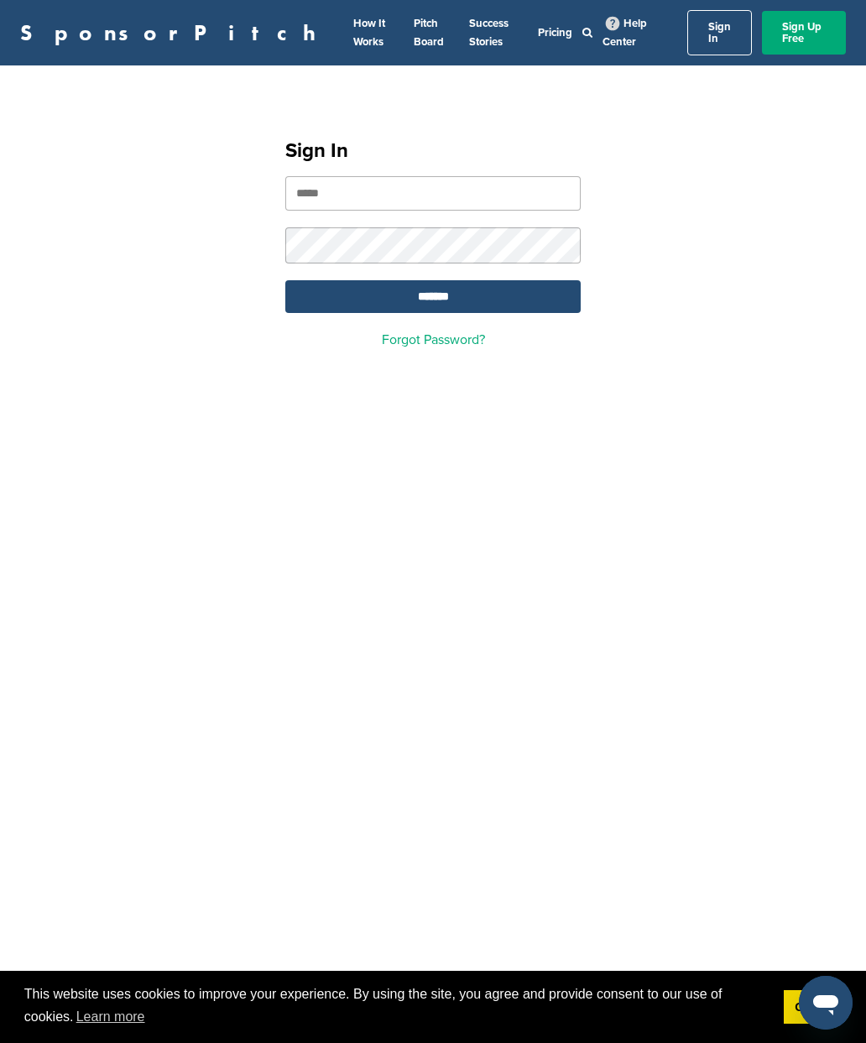
click at [419, 176] on input "email" at bounding box center [432, 193] width 295 height 34
type input "**********"
click at [433, 287] on input "*******" at bounding box center [432, 296] width 295 height 33
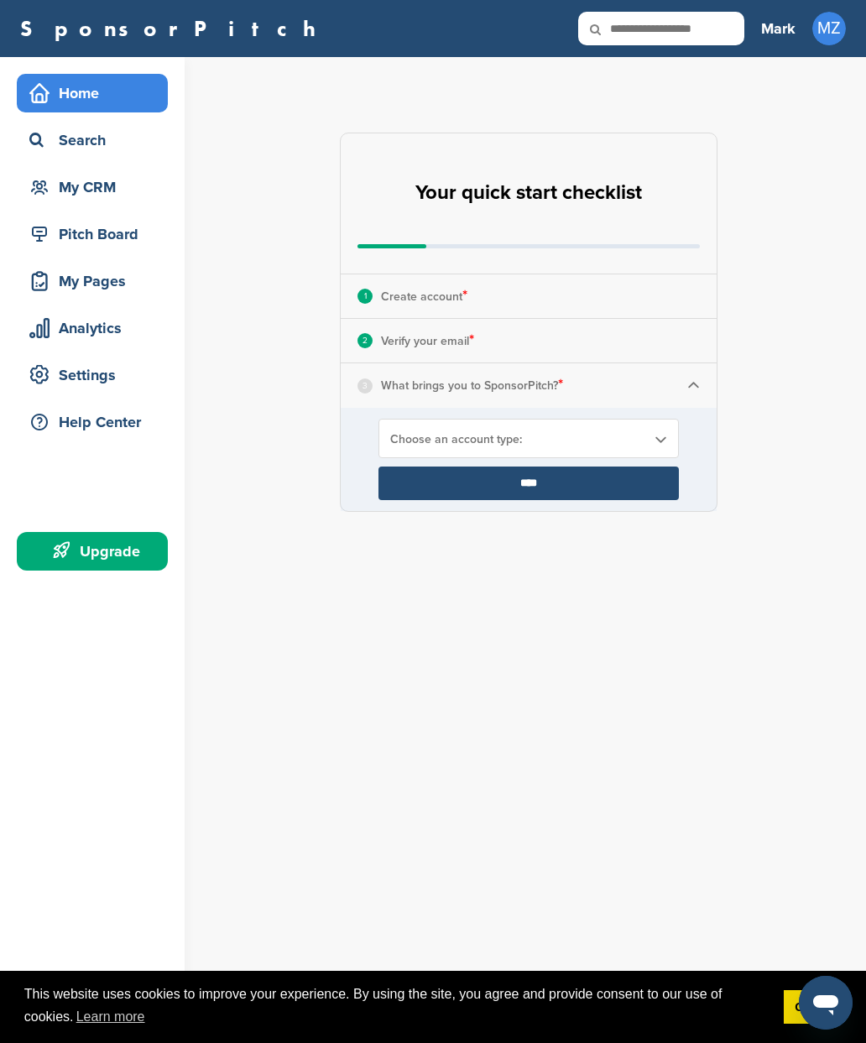
click at [621, 455] on div "Choose an account type:" at bounding box center [528, 438] width 300 height 39
click at [549, 484] on input "****" at bounding box center [528, 483] width 300 height 34
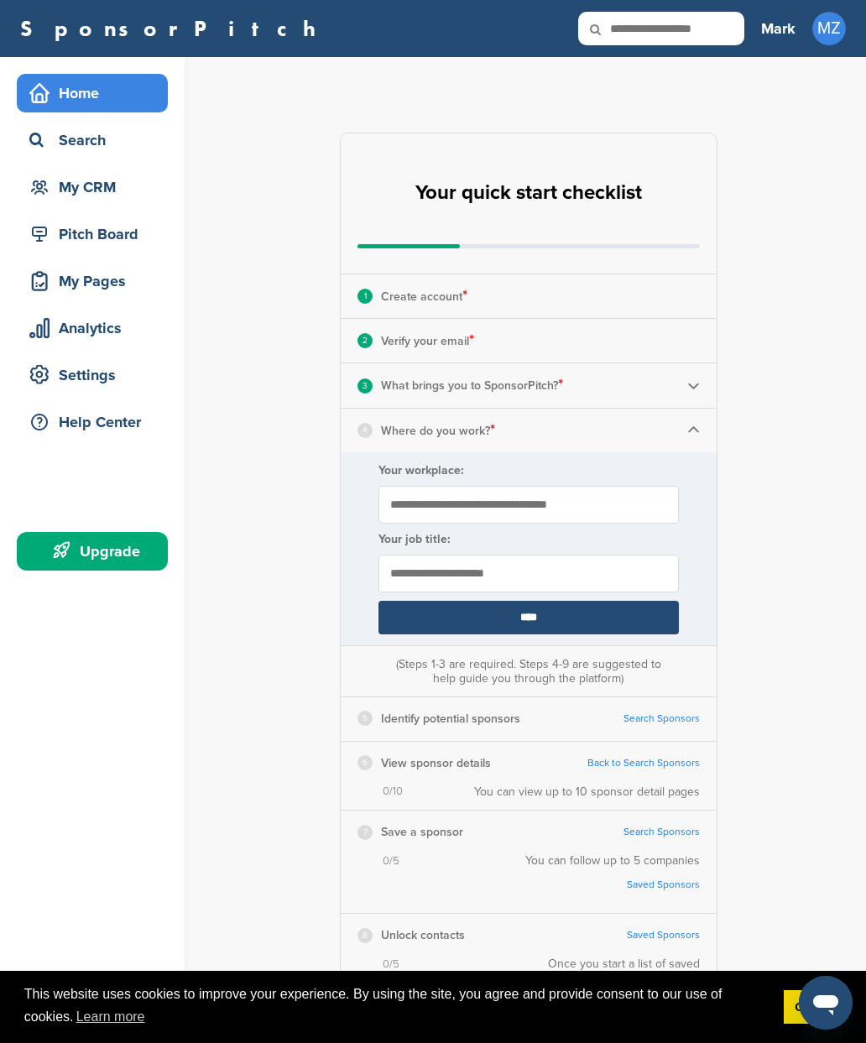
click at [537, 510] on input "Your workplace:" at bounding box center [528, 505] width 300 height 38
type input "*"
type input "**********"
click at [518, 581] on input "text" at bounding box center [528, 573] width 300 height 38
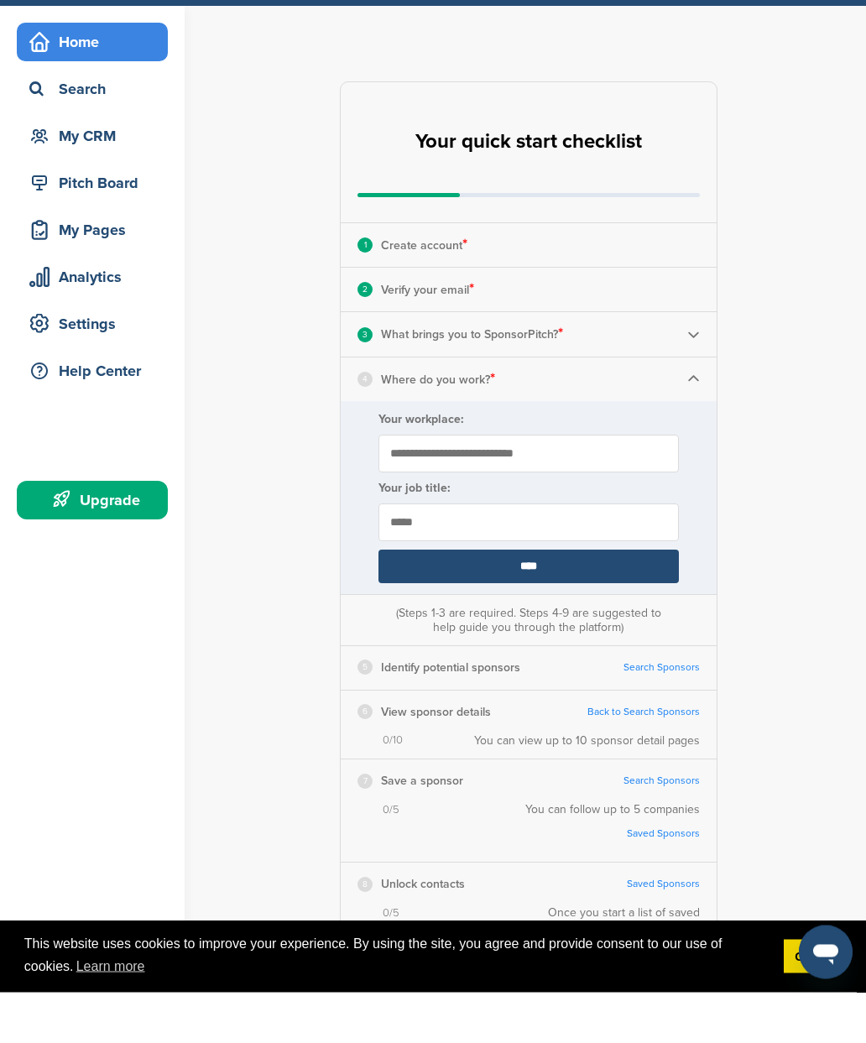
type input "*****"
click at [535, 601] on input "****" at bounding box center [528, 618] width 300 height 34
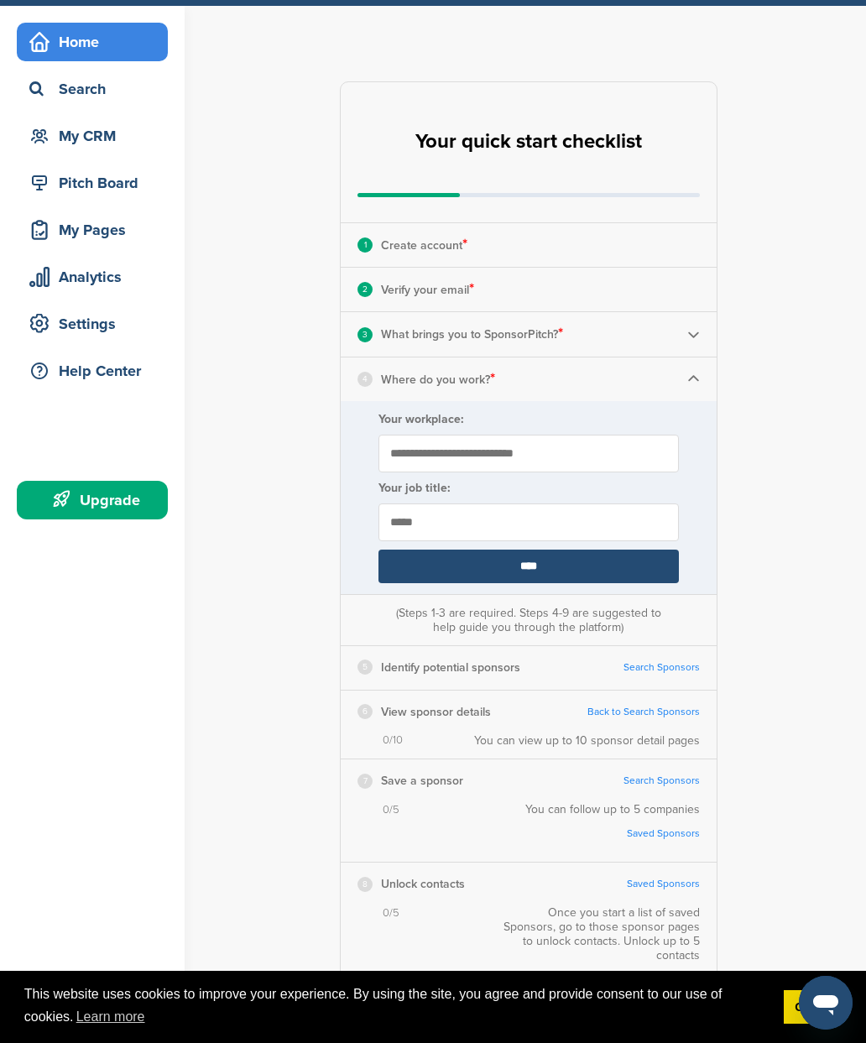
click at [539, 566] on input "****" at bounding box center [528, 566] width 300 height 34
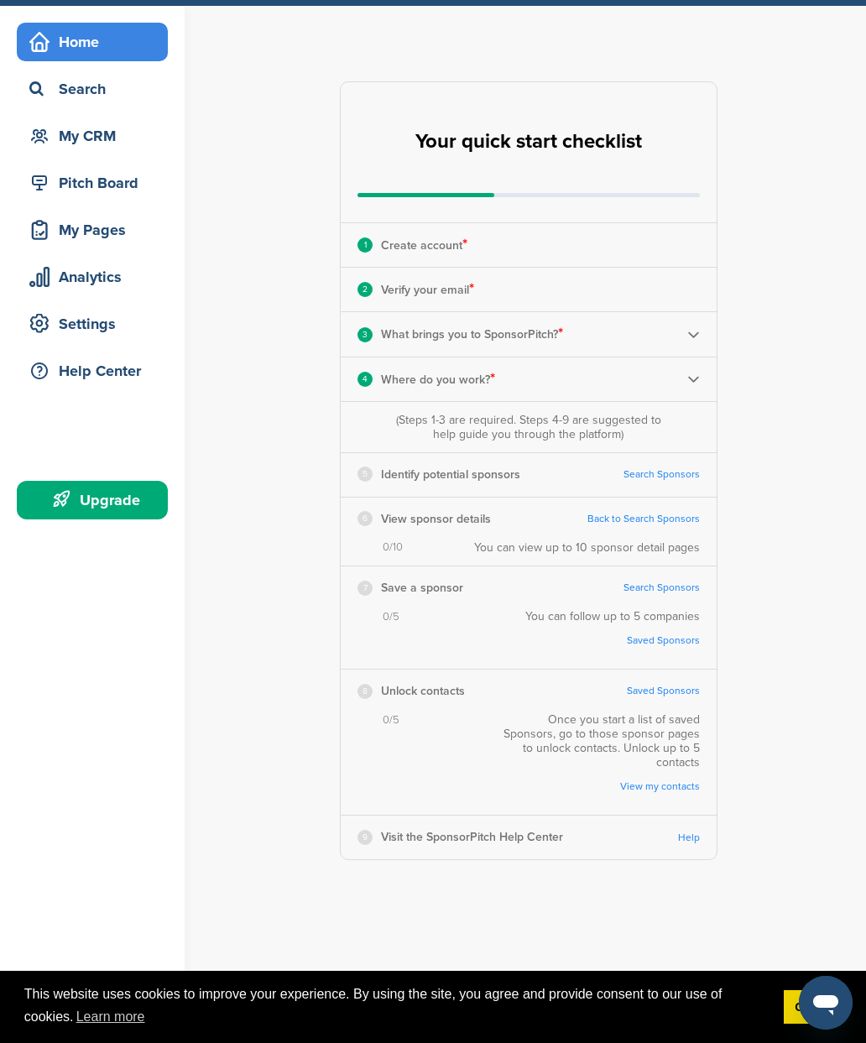
click at [702, 374] on div "4 Where do you work? *" at bounding box center [529, 379] width 376 height 44
click at [698, 375] on img at bounding box center [693, 378] width 13 height 13
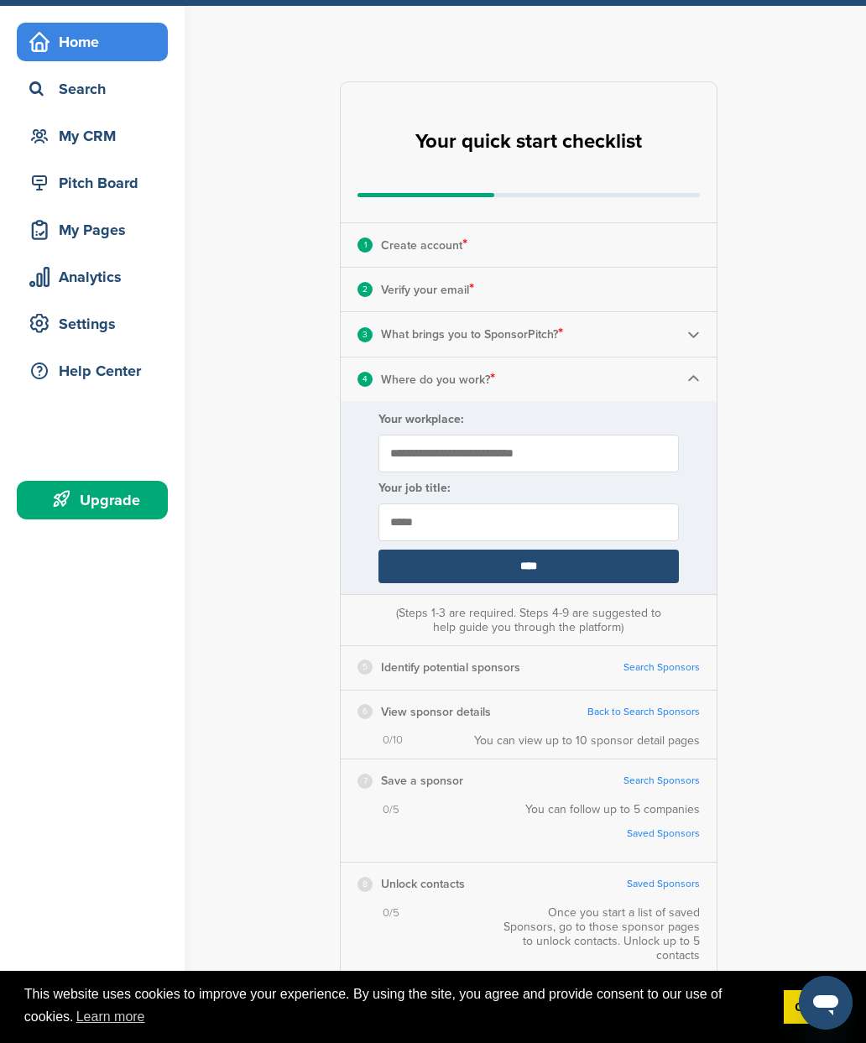
click at [697, 381] on img at bounding box center [693, 378] width 13 height 13
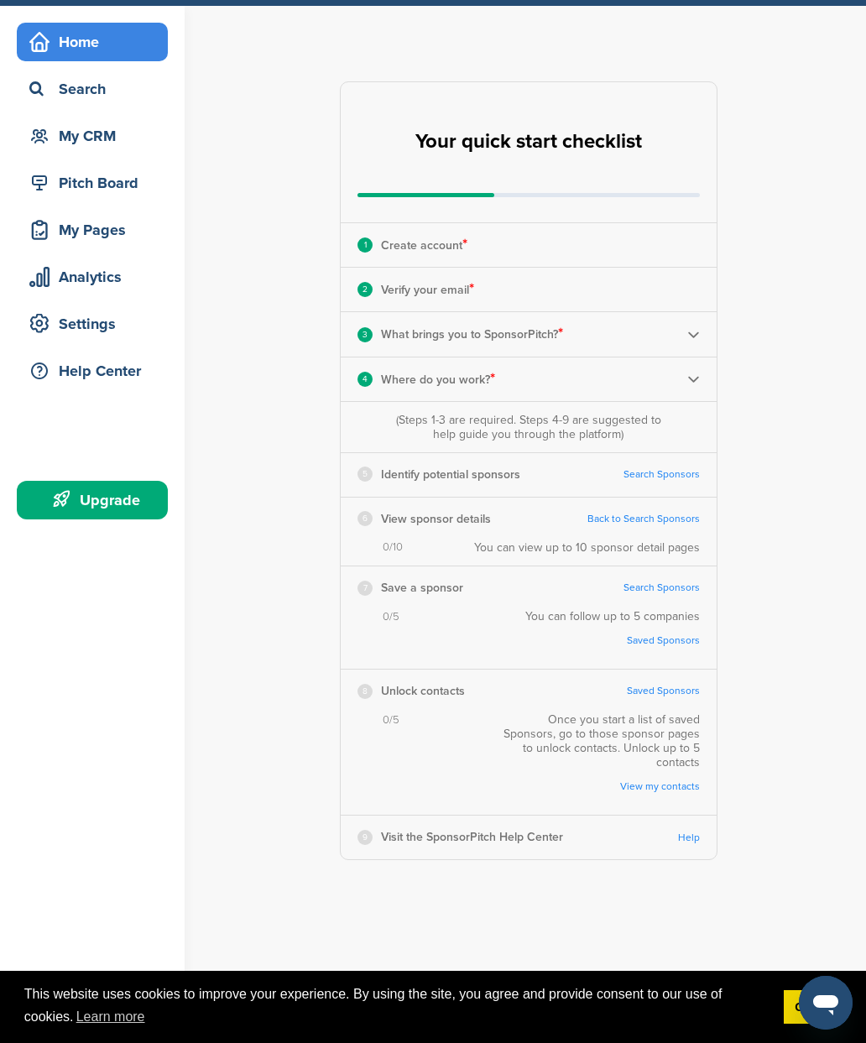
click at [698, 372] on img at bounding box center [693, 378] width 13 height 13
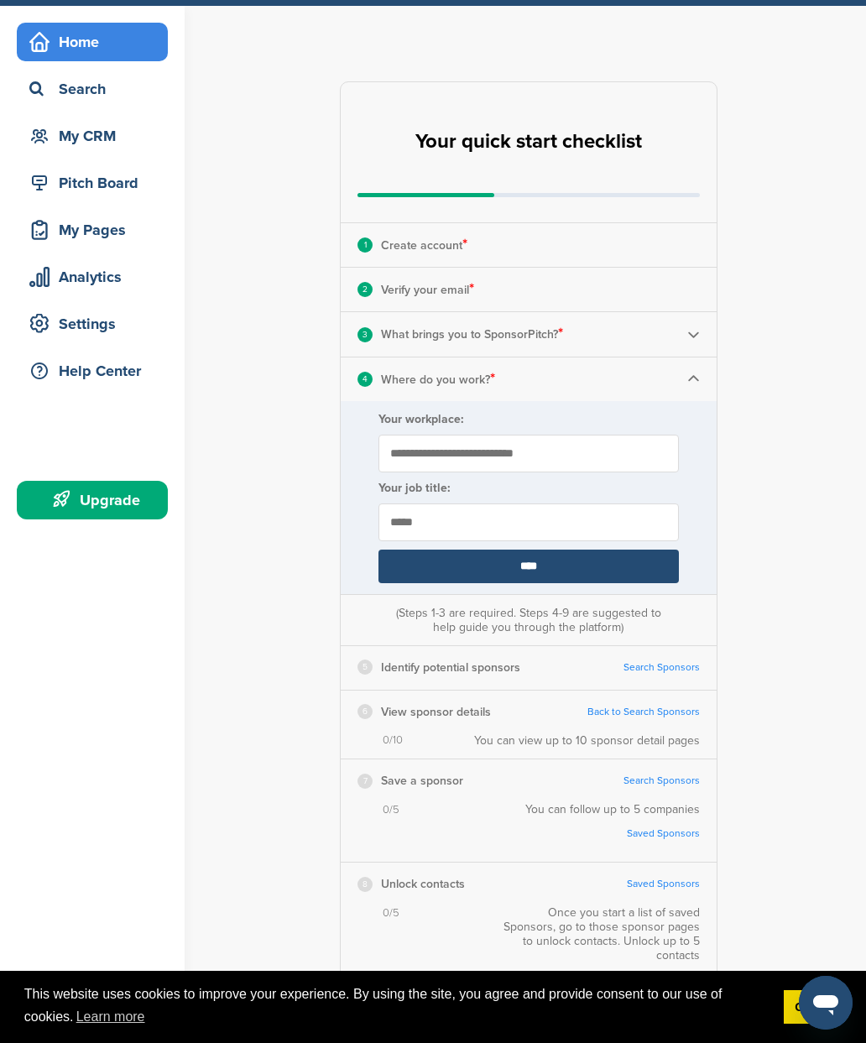
click at [697, 379] on img at bounding box center [693, 378] width 13 height 13
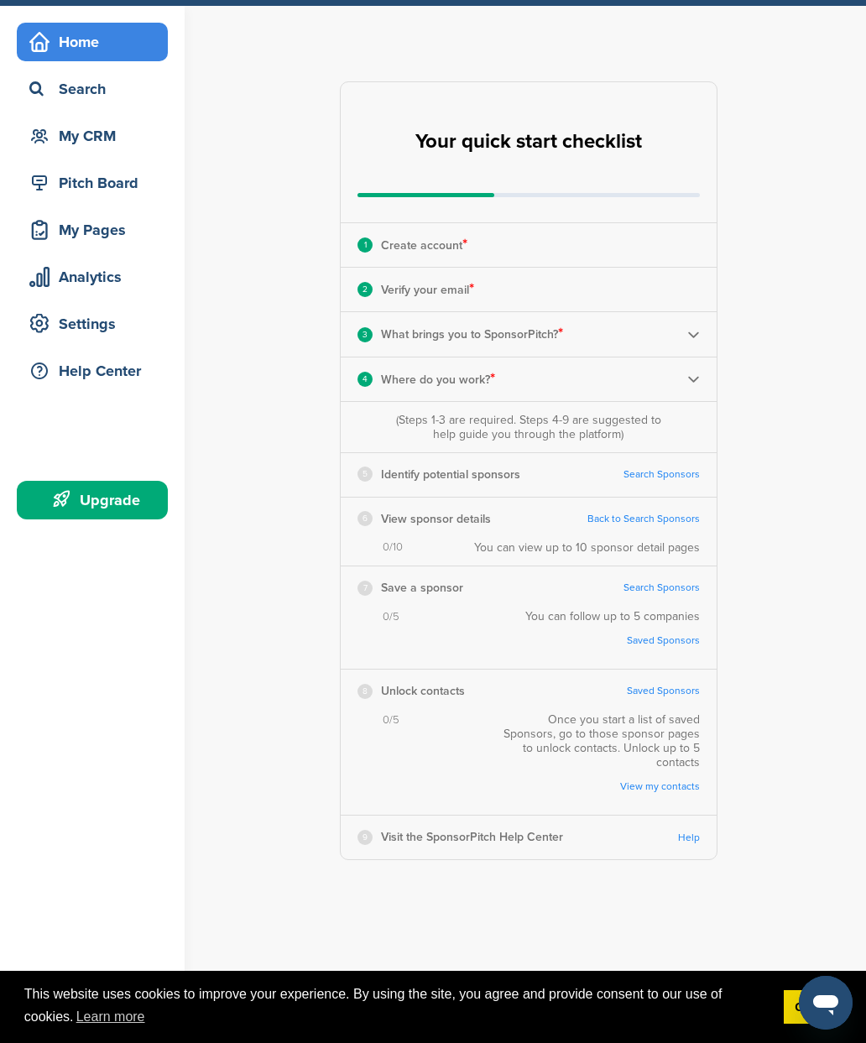
click at [658, 474] on link "Search Sponsors" at bounding box center [661, 474] width 76 height 13
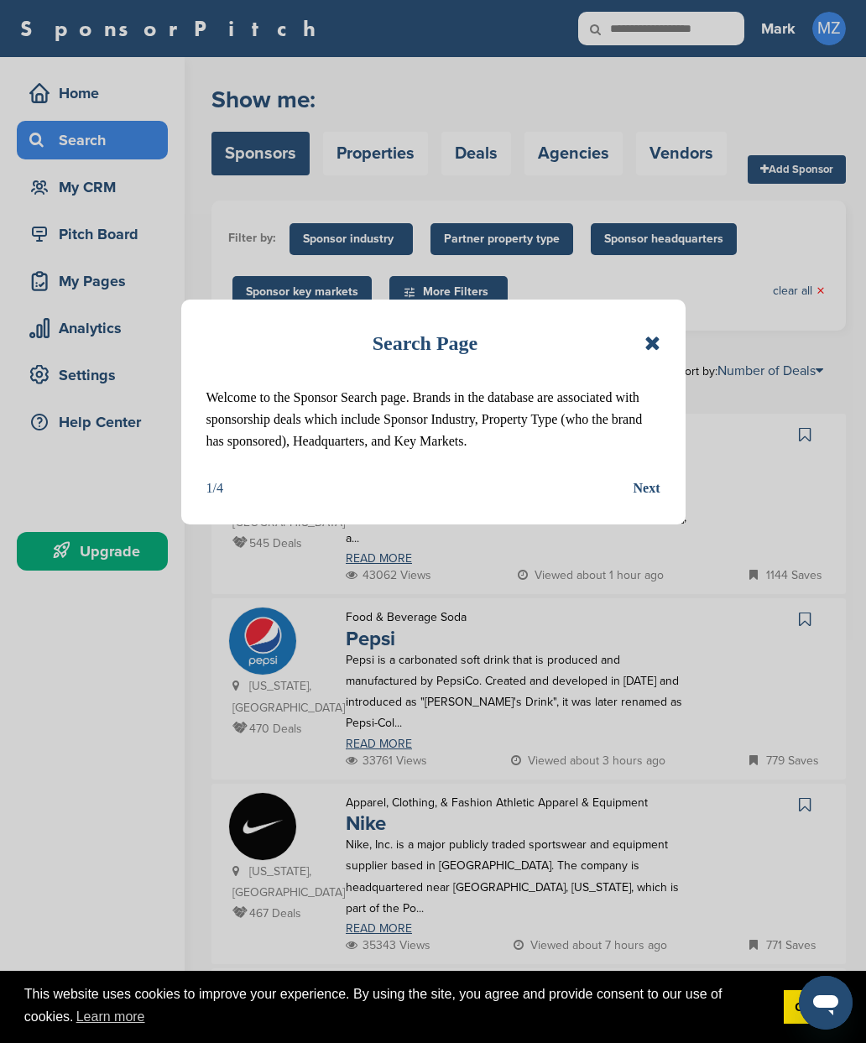
click at [659, 485] on div "Next" at bounding box center [646, 488] width 27 height 22
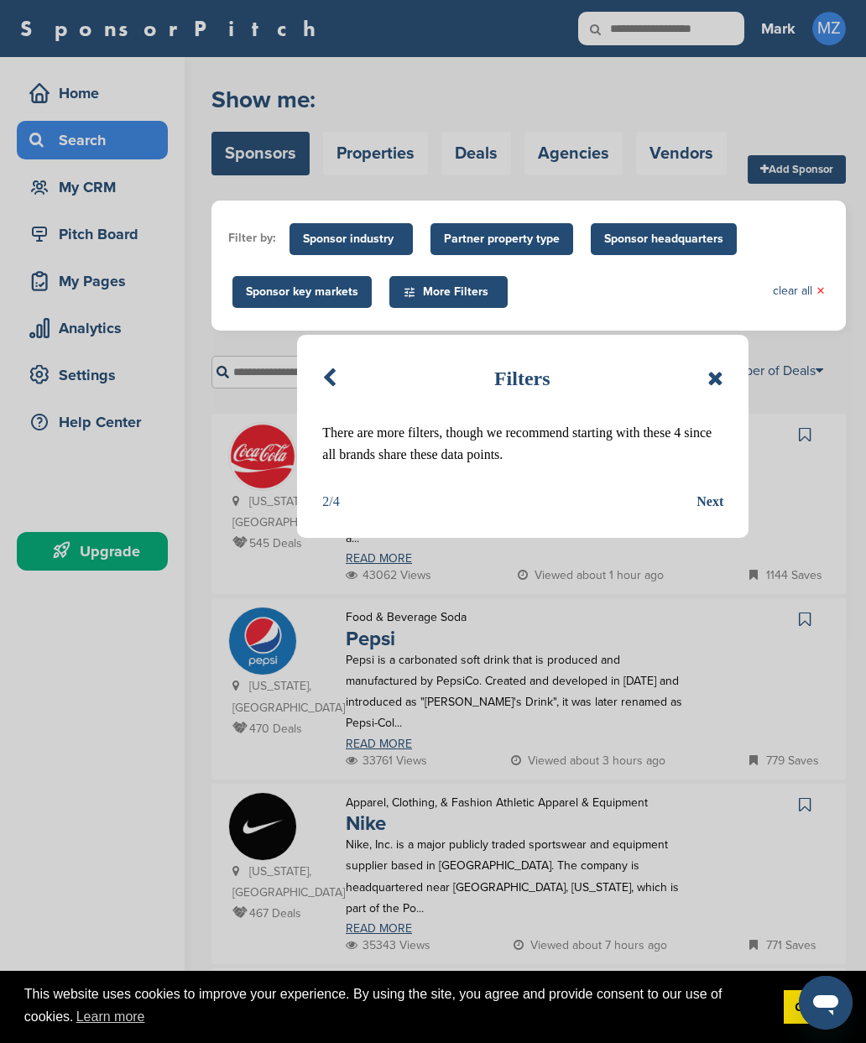
click at [721, 499] on div "Next" at bounding box center [709, 502] width 27 height 22
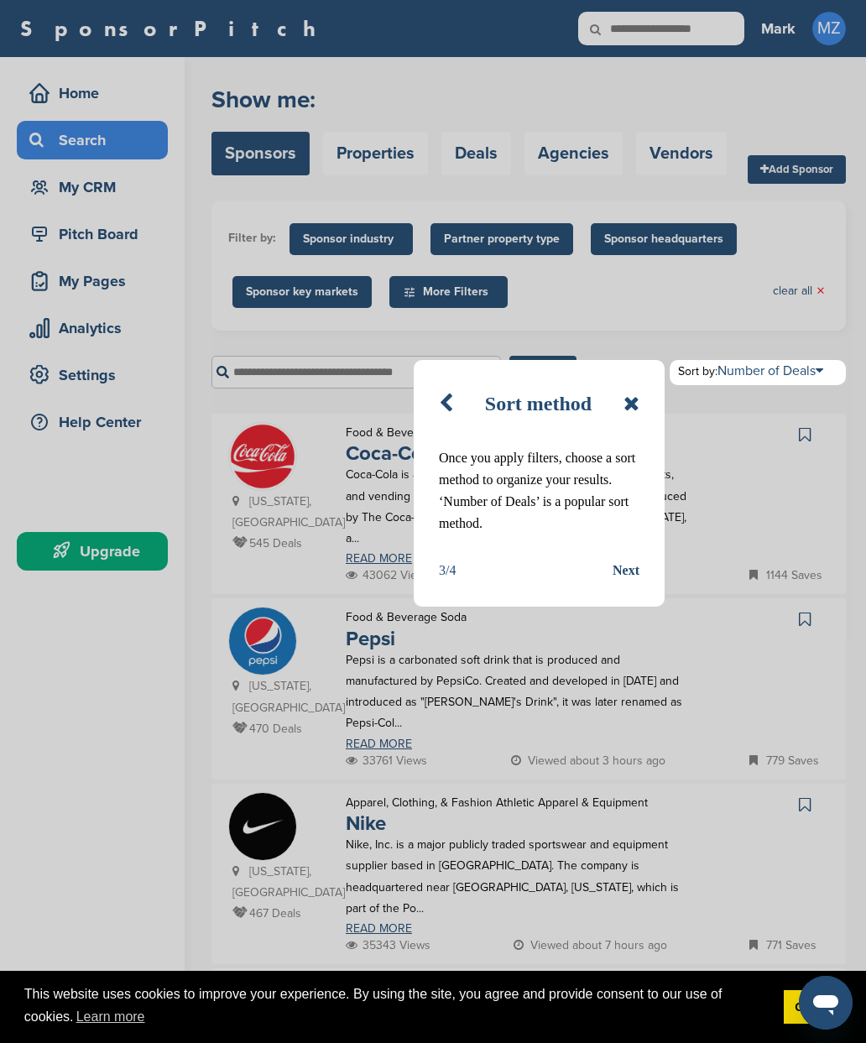
click at [636, 574] on div "Next" at bounding box center [625, 570] width 27 height 22
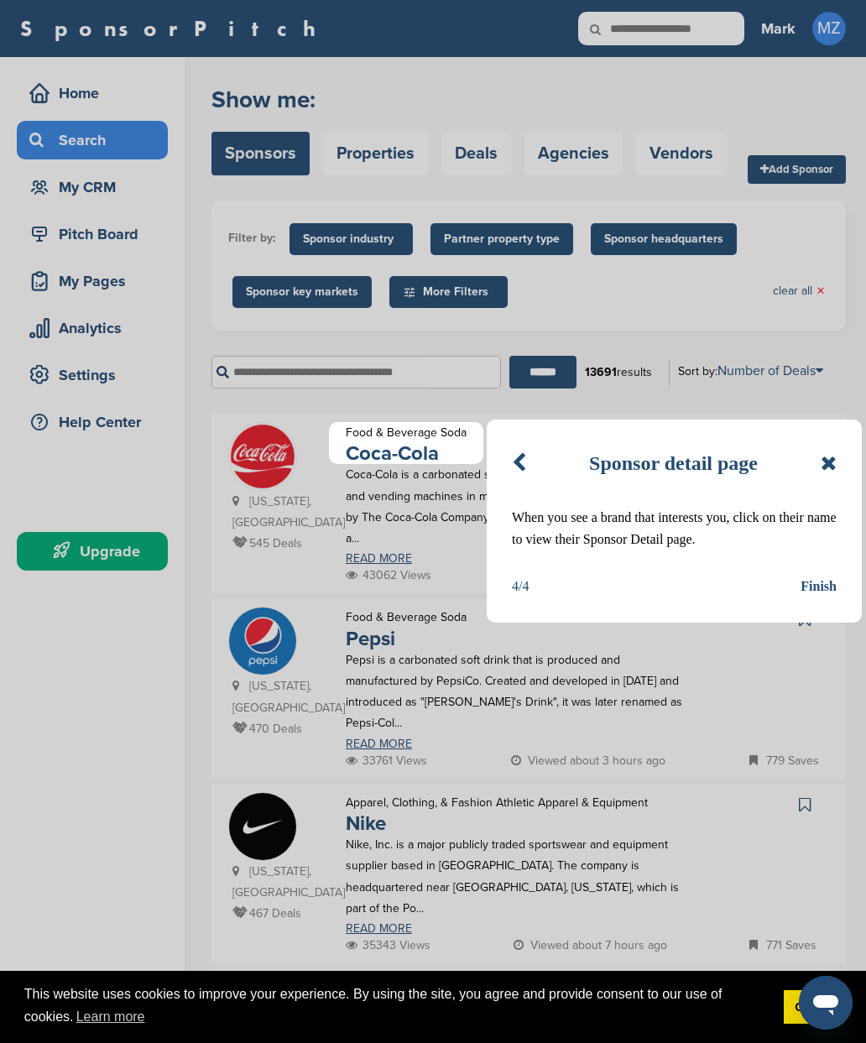
click at [819, 591] on div "Finish" at bounding box center [818, 586] width 36 height 22
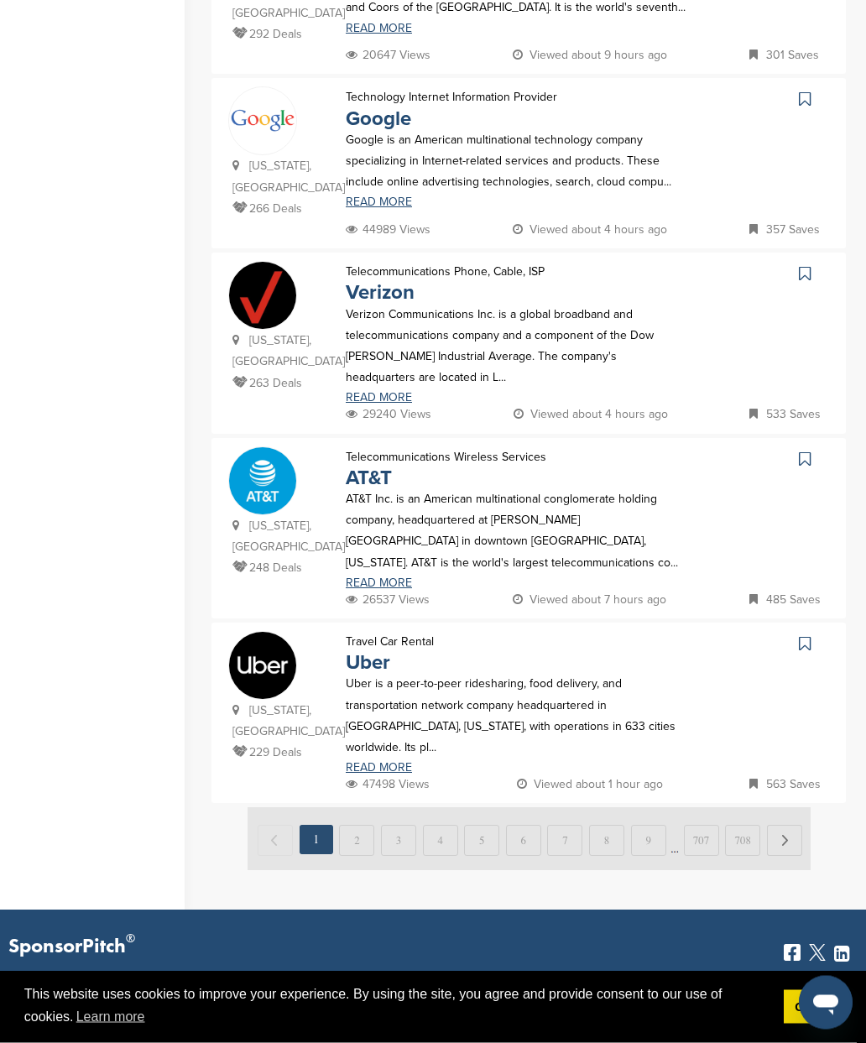
scroll to position [1424, 0]
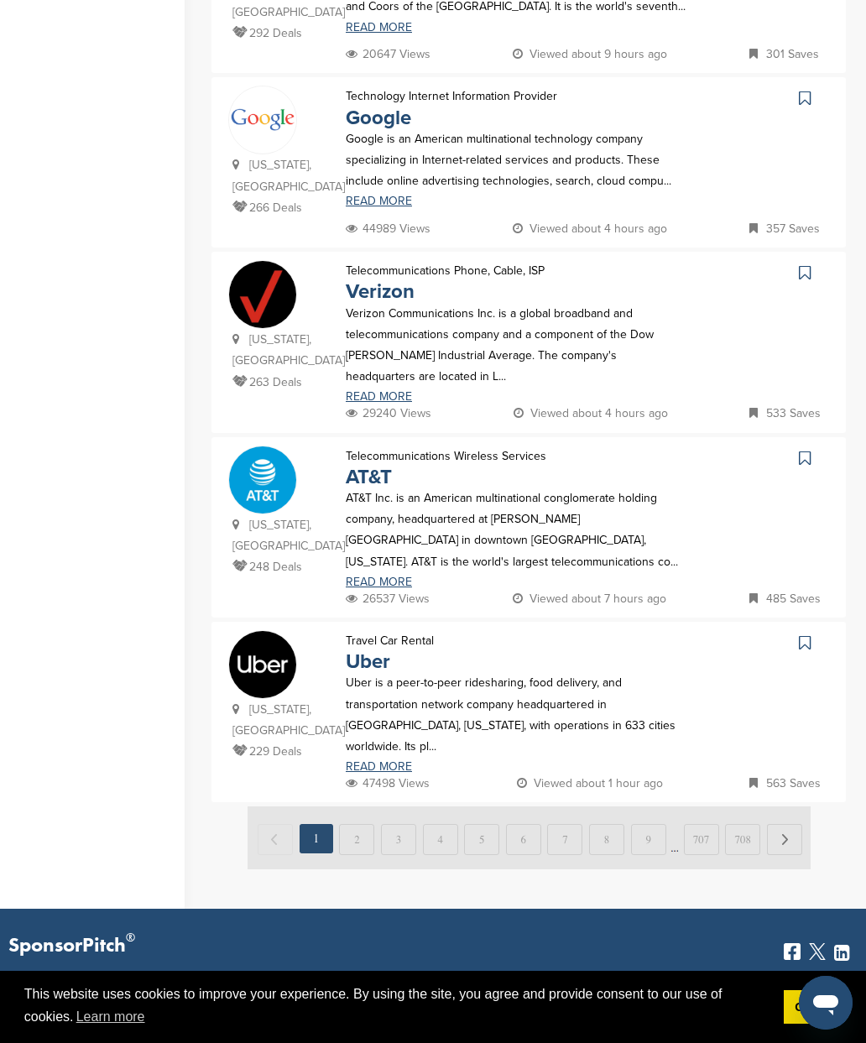
click at [367, 806] on img at bounding box center [528, 837] width 563 height 63
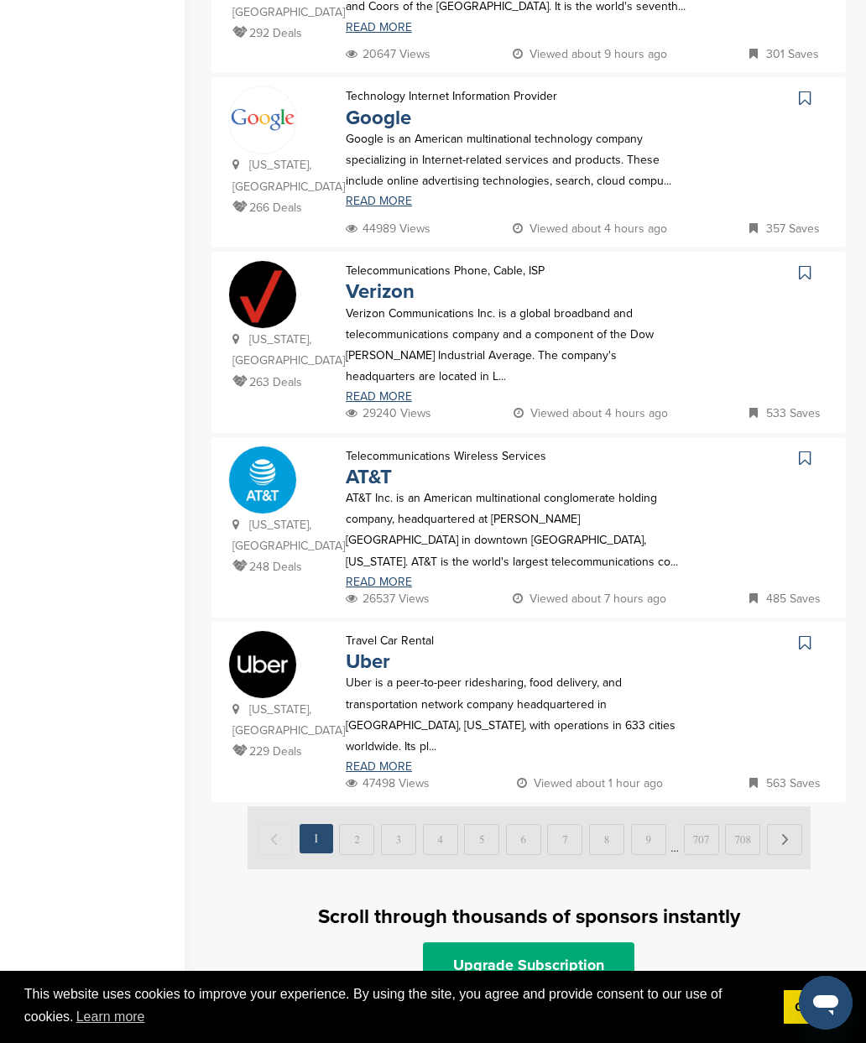
click at [355, 806] on img at bounding box center [528, 837] width 563 height 63
click at [364, 806] on img at bounding box center [528, 837] width 563 height 63
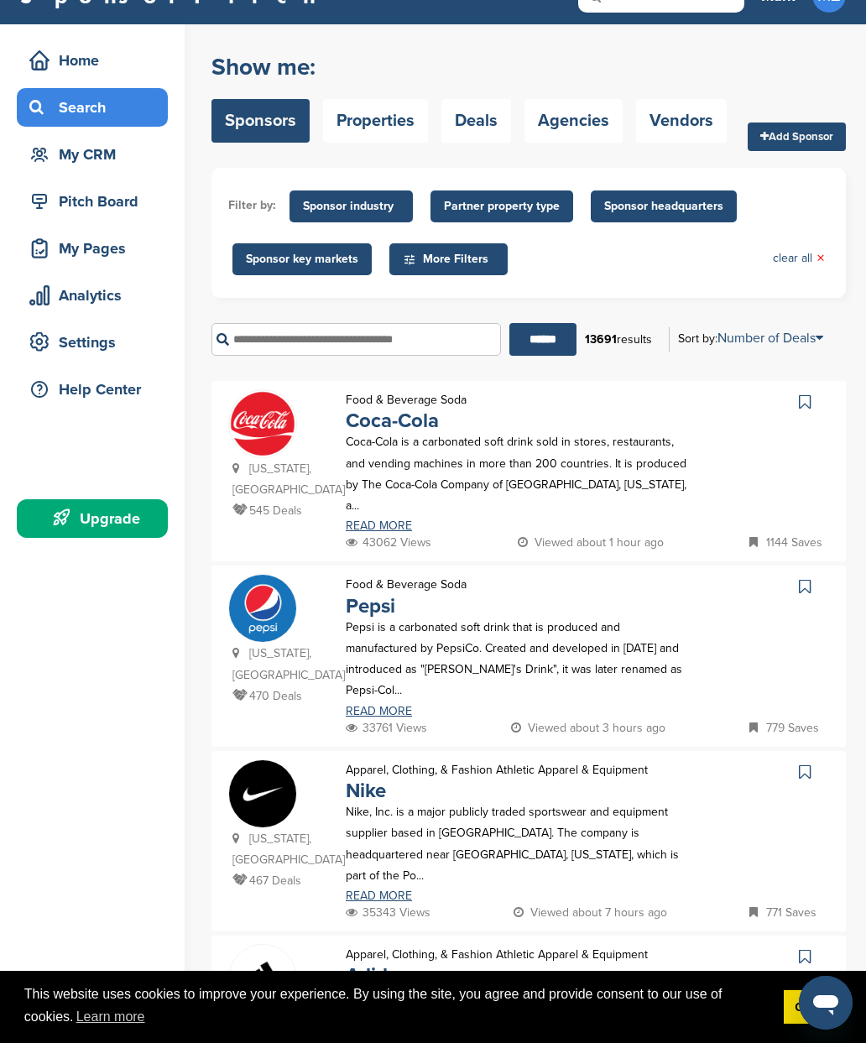
scroll to position [27, 0]
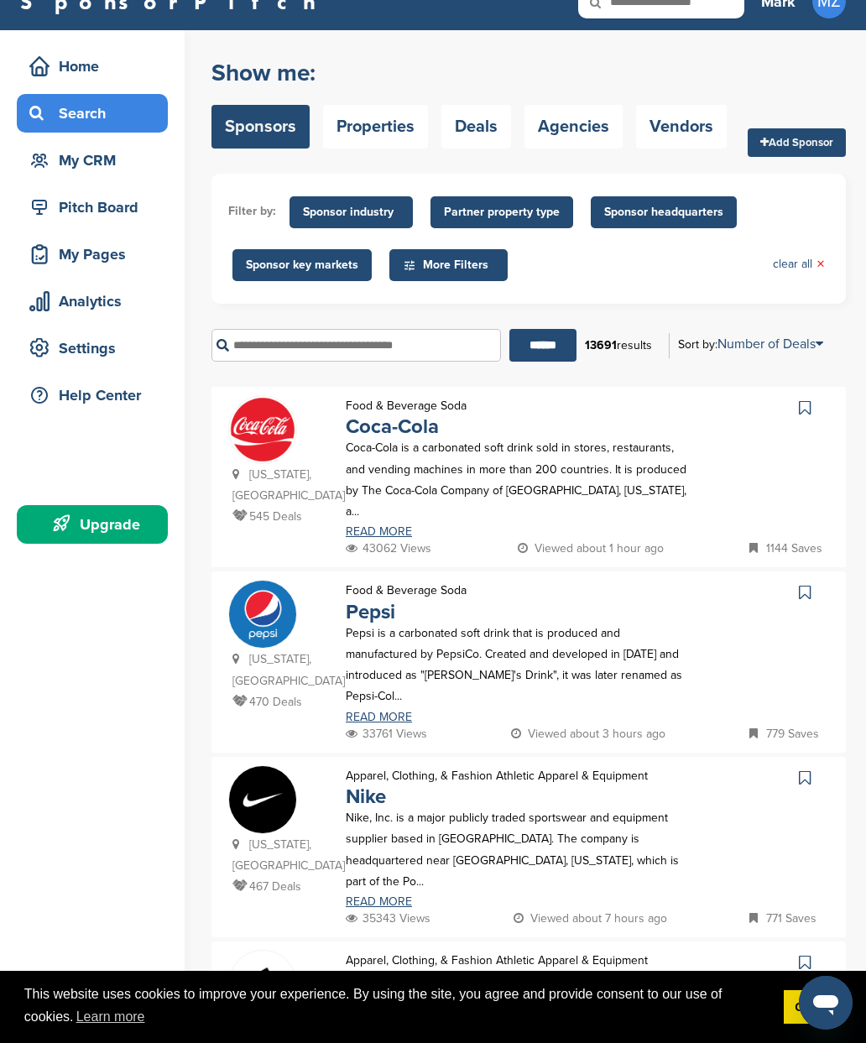
click at [552, 463] on p "Coca-Cola is a carbonated soft drink sold in stores, restaurants, and vending m…" at bounding box center [516, 479] width 341 height 85
click at [403, 526] on link "READ MORE" at bounding box center [516, 532] width 341 height 12
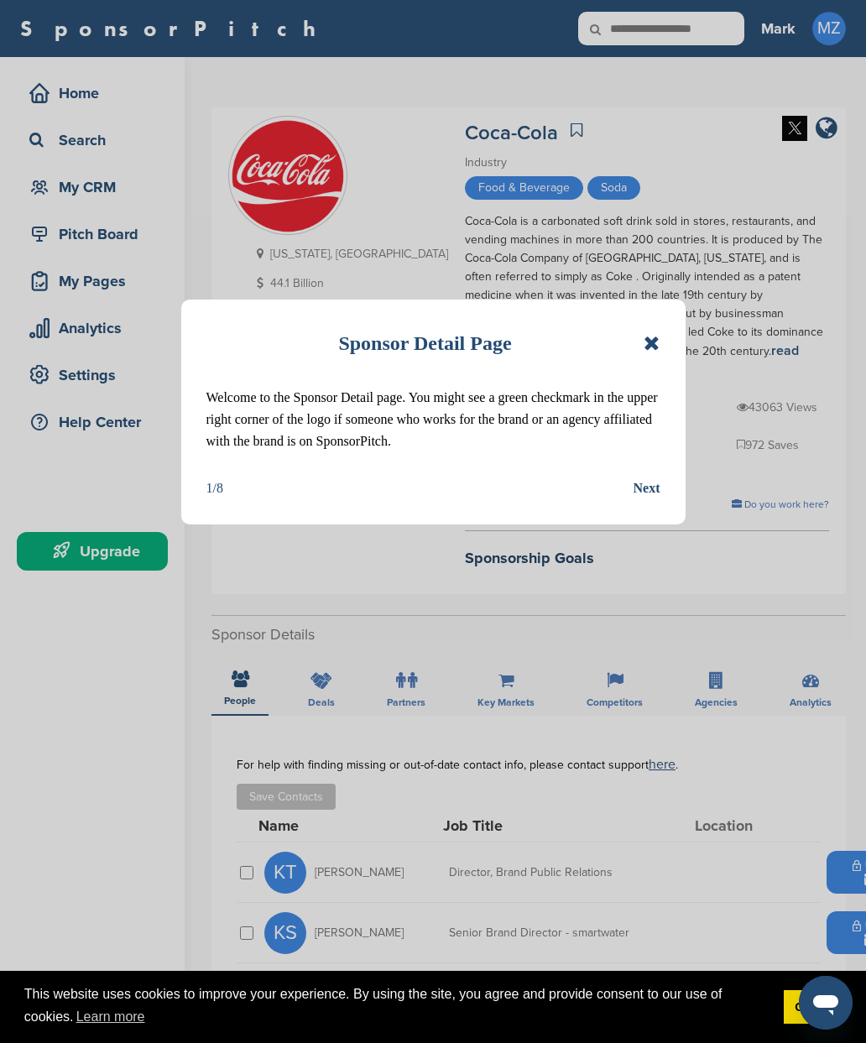
click at [658, 489] on div "Next" at bounding box center [646, 488] width 27 height 22
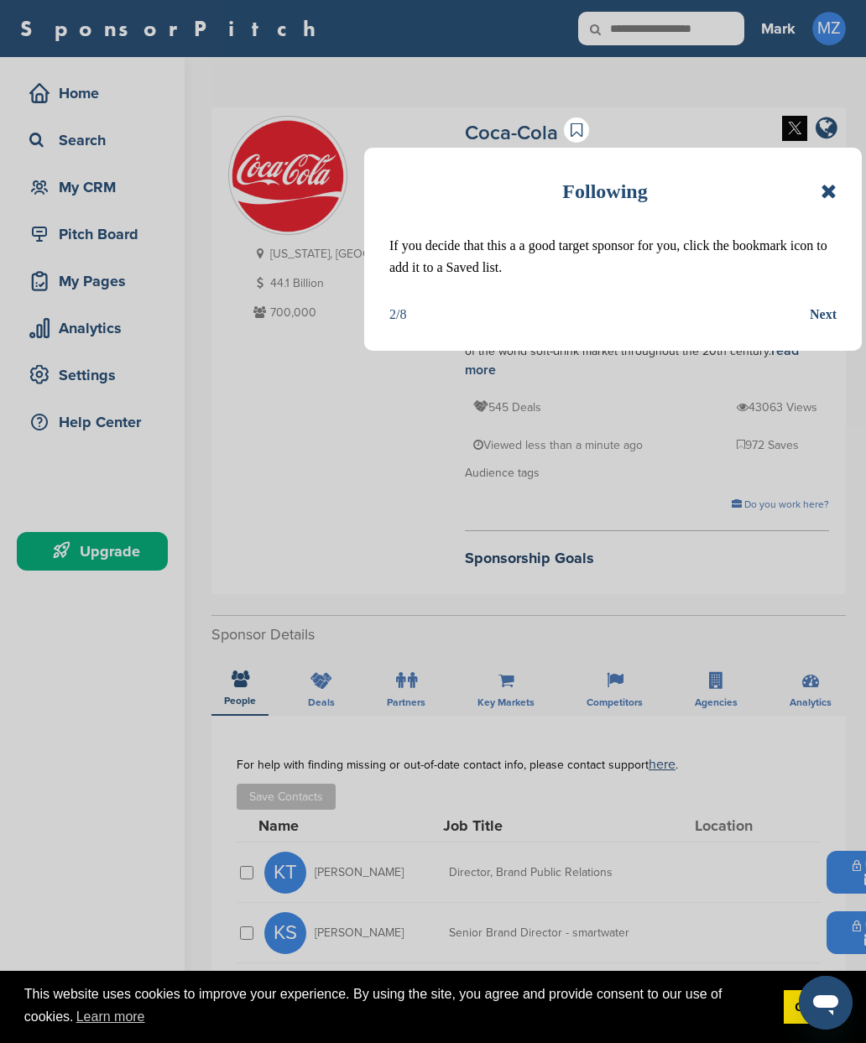
click at [831, 304] on div "Next" at bounding box center [822, 315] width 27 height 22
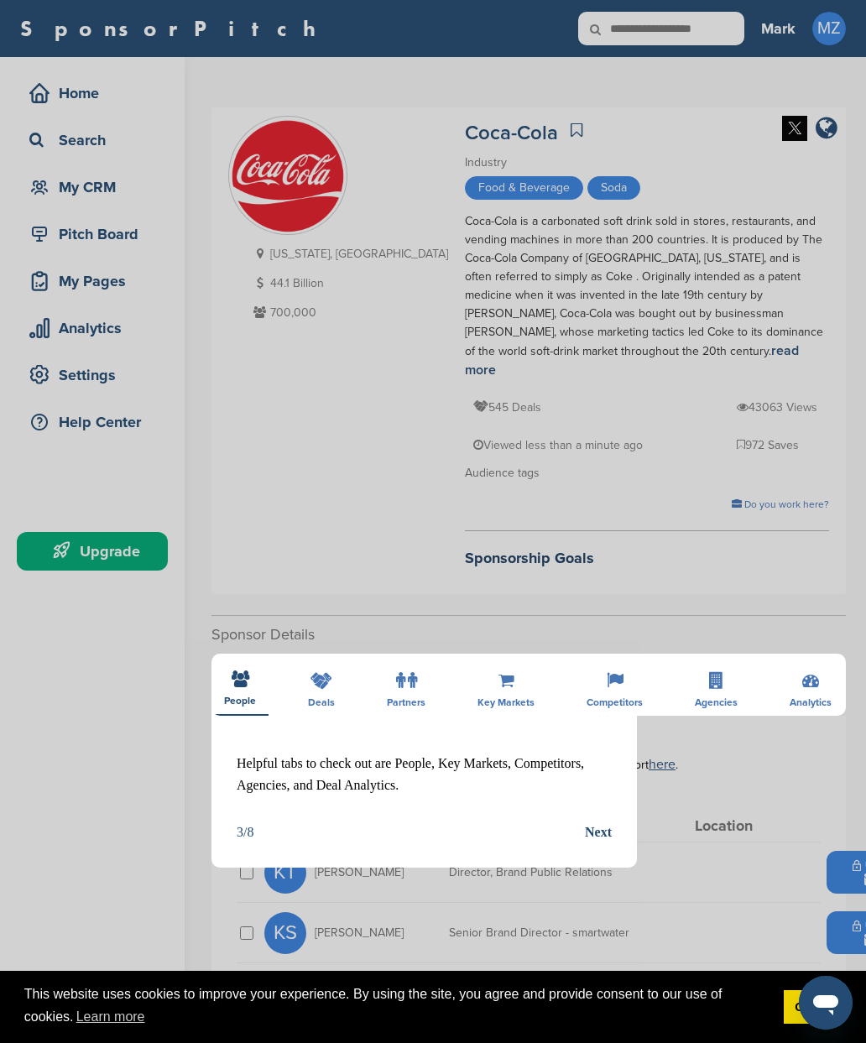
click at [684, 316] on div "Detail tabs Helpful tabs to check out are People, Key Markets, Competitors, Age…" at bounding box center [433, 521] width 866 height 1043
click at [692, 308] on div "Detail tabs Helpful tabs to check out are People, Key Markets, Competitors, Age…" at bounding box center [433, 521] width 866 height 1043
click at [678, 321] on div "Detail tabs Helpful tabs to check out are People, Key Markets, Competitors, Age…" at bounding box center [433, 521] width 866 height 1043
click at [686, 317] on div "Detail tabs Helpful tabs to check out are People, Key Markets, Competitors, Age…" at bounding box center [433, 521] width 866 height 1043
click at [678, 320] on div "Detail tabs Helpful tabs to check out are People, Key Markets, Competitors, Age…" at bounding box center [433, 521] width 866 height 1043
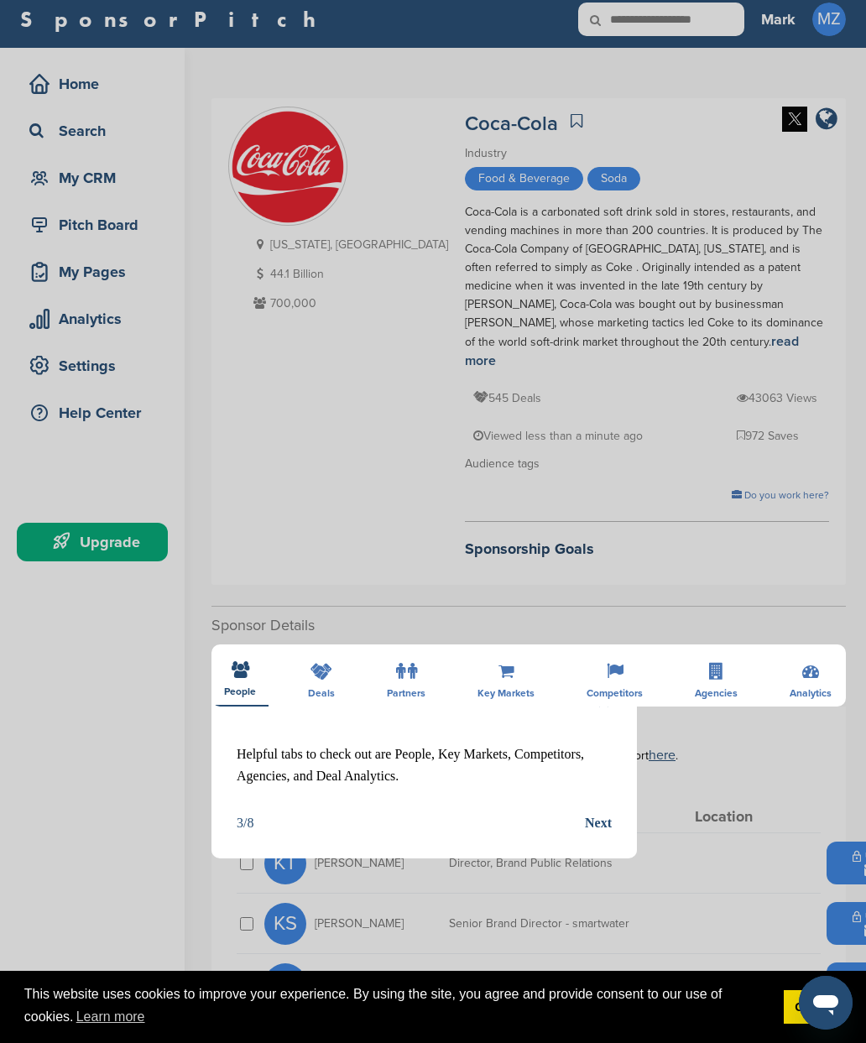
scroll to position [8, 0]
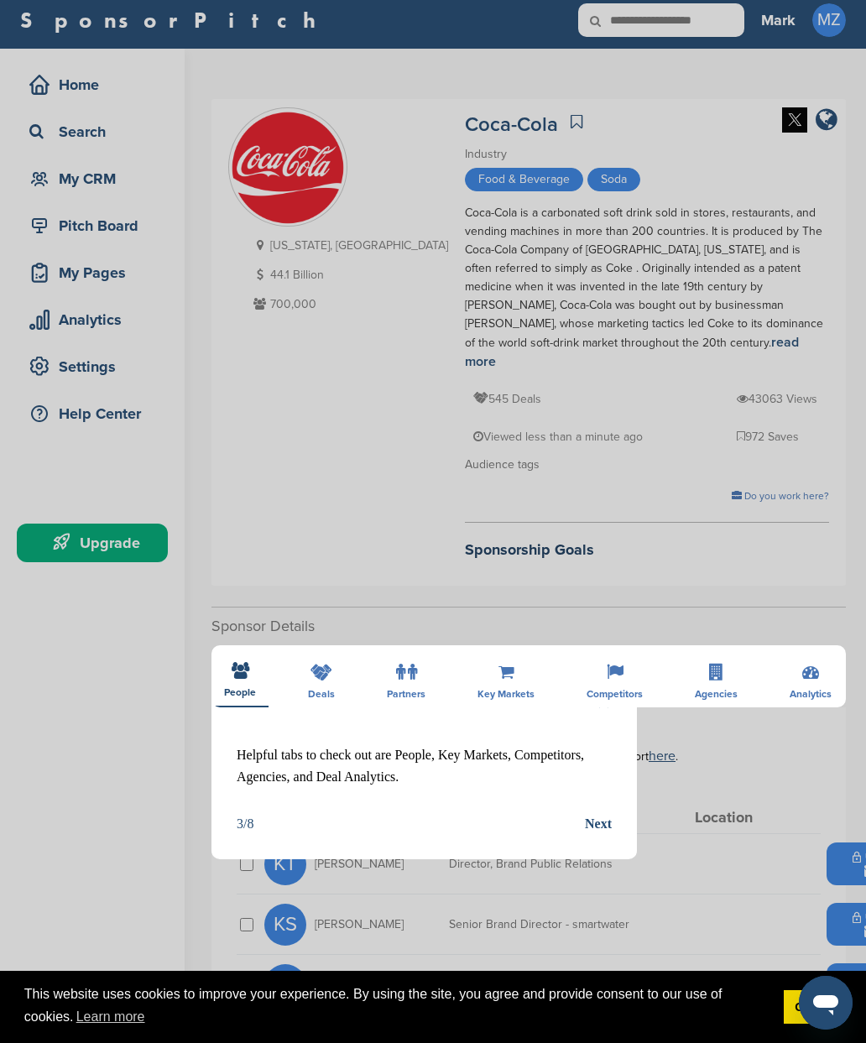
click at [593, 816] on div "Next" at bounding box center [598, 824] width 27 height 22
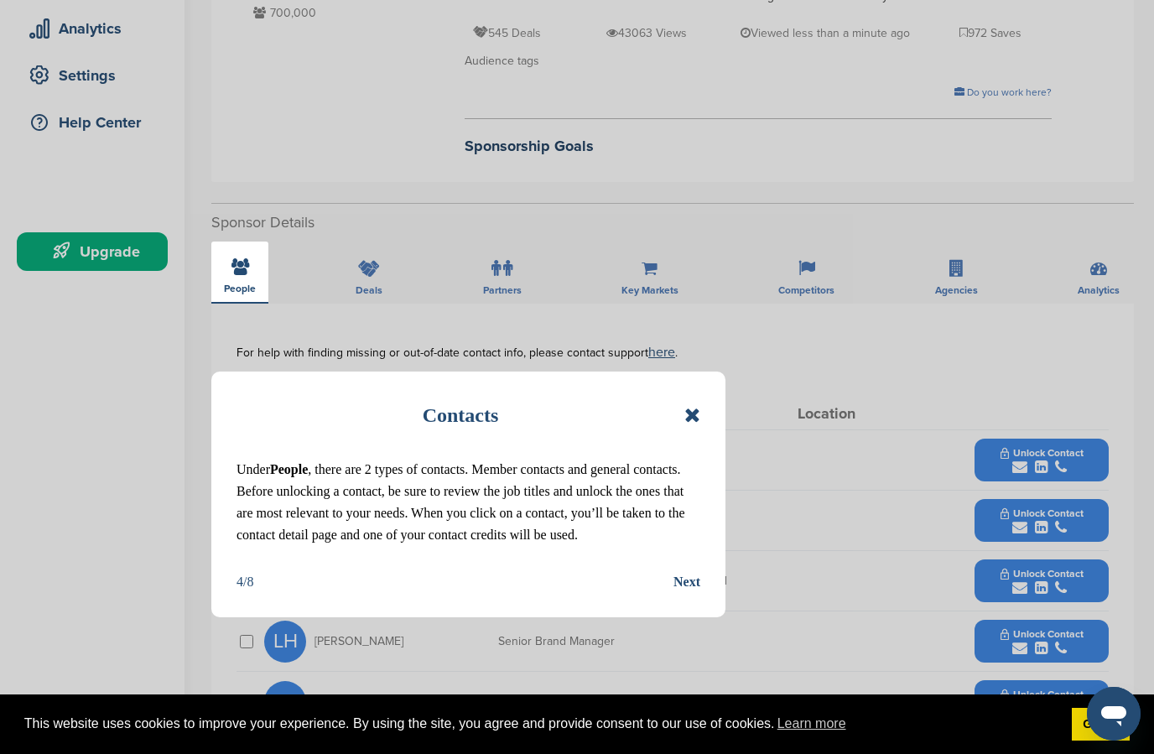
scroll to position [294, 0]
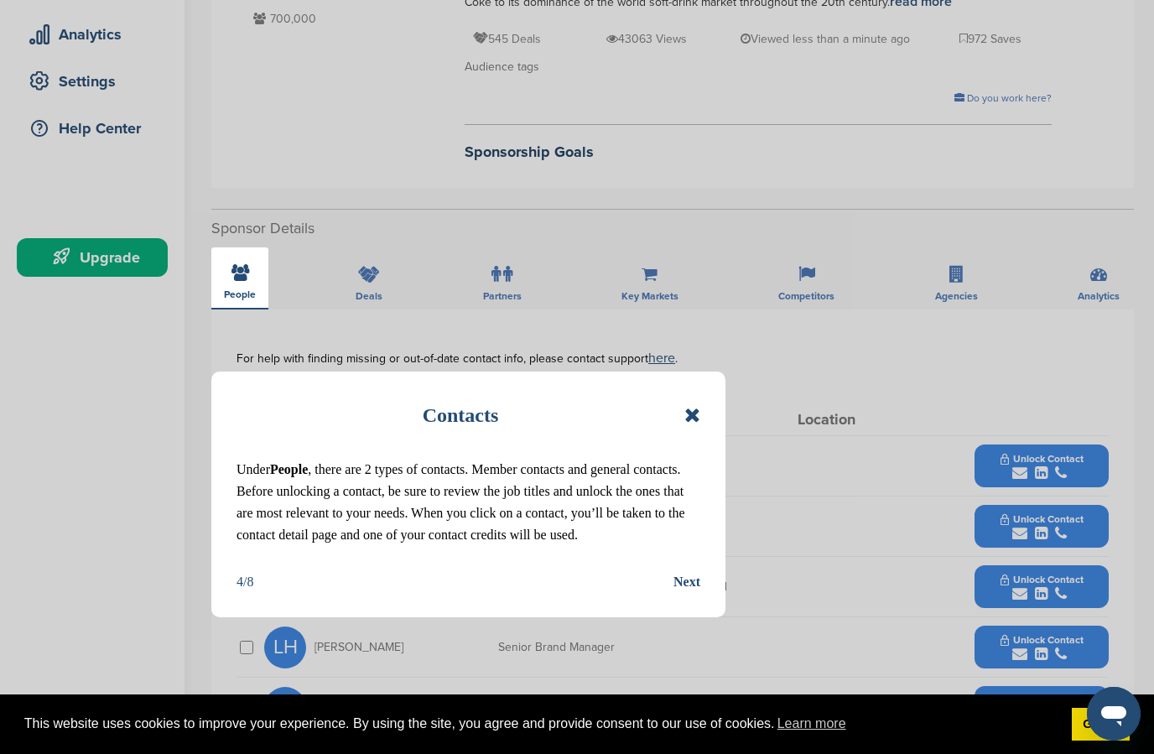
click at [697, 574] on div "Next" at bounding box center [687, 582] width 27 height 22
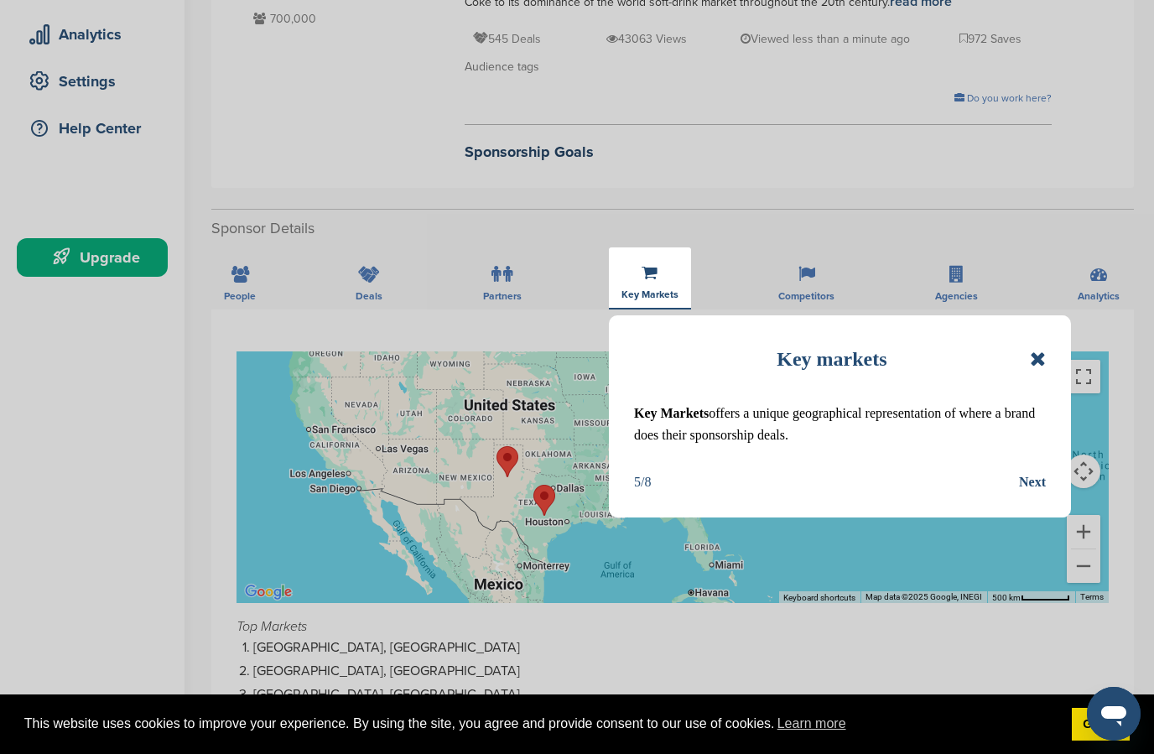
click at [865, 482] on div "Next" at bounding box center [1032, 482] width 27 height 22
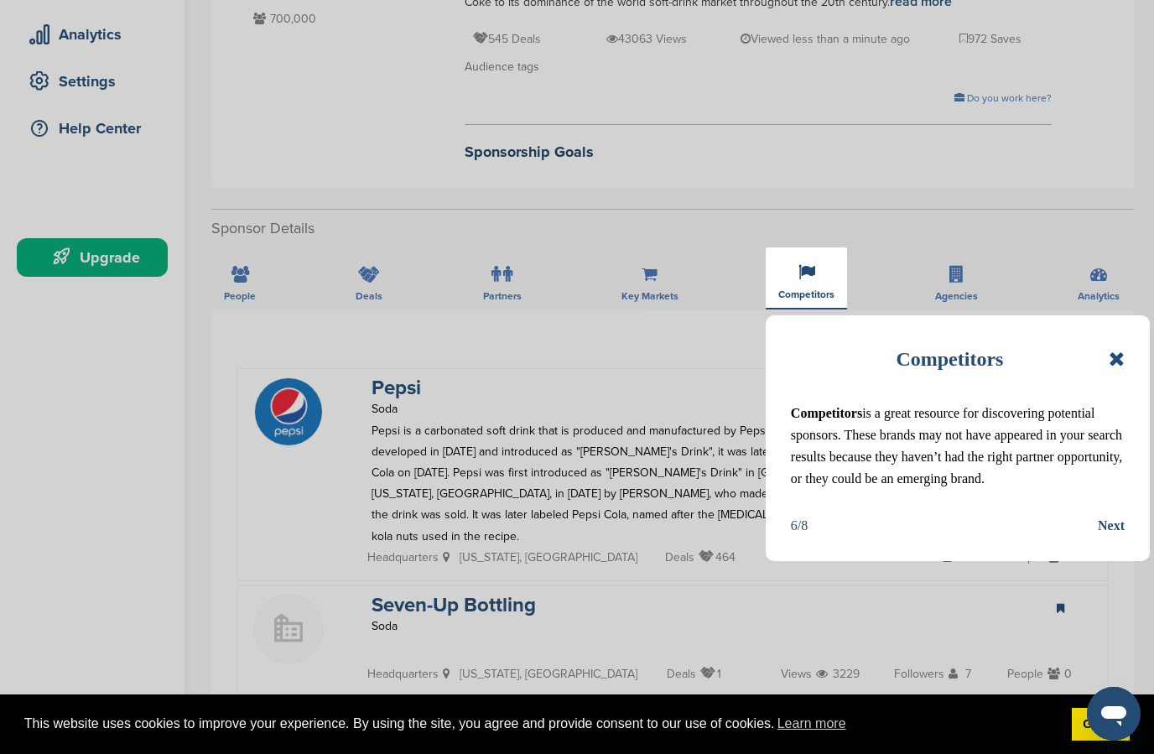
click at [865, 525] on div "Next" at bounding box center [1111, 526] width 27 height 22
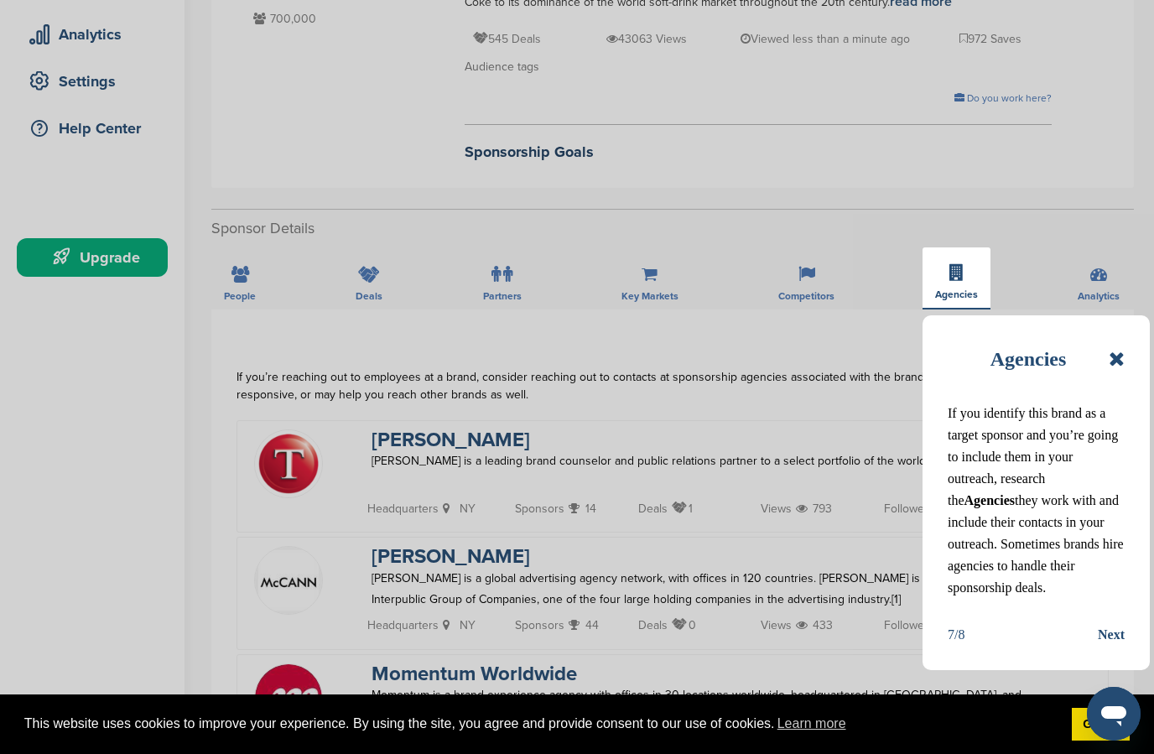
click at [865, 632] on div "Next" at bounding box center [1111, 635] width 27 height 22
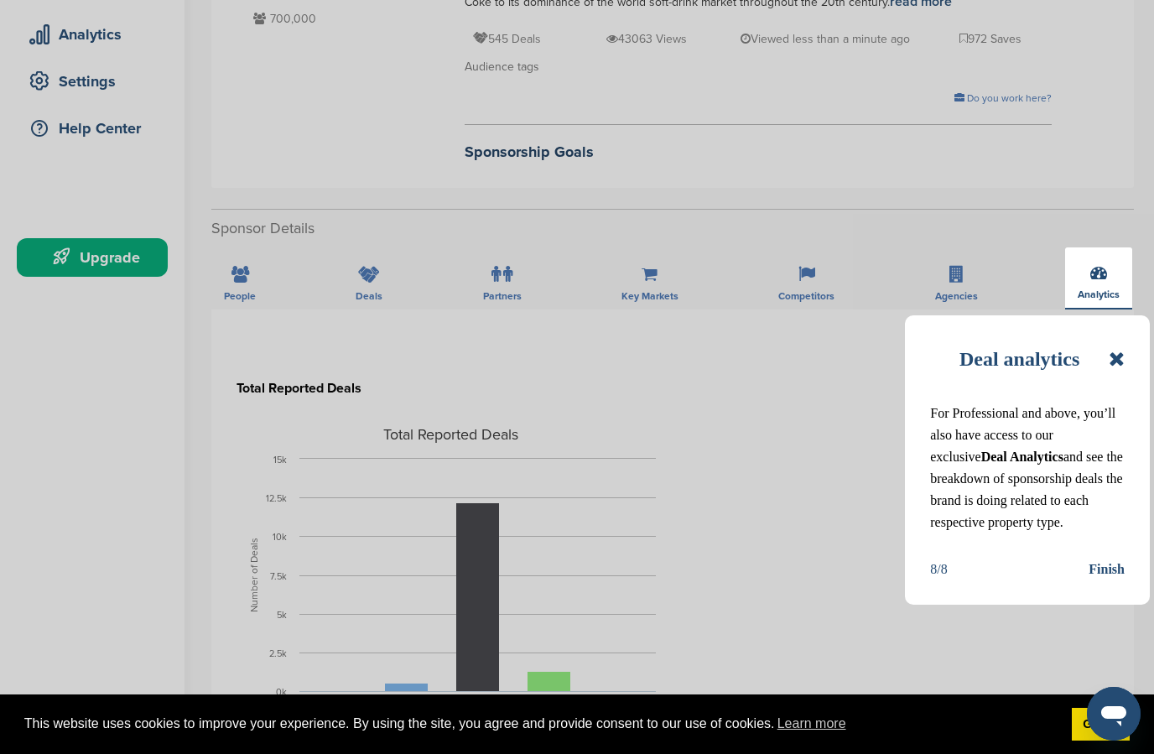
click at [865, 559] on div "Finish" at bounding box center [1107, 570] width 36 height 22
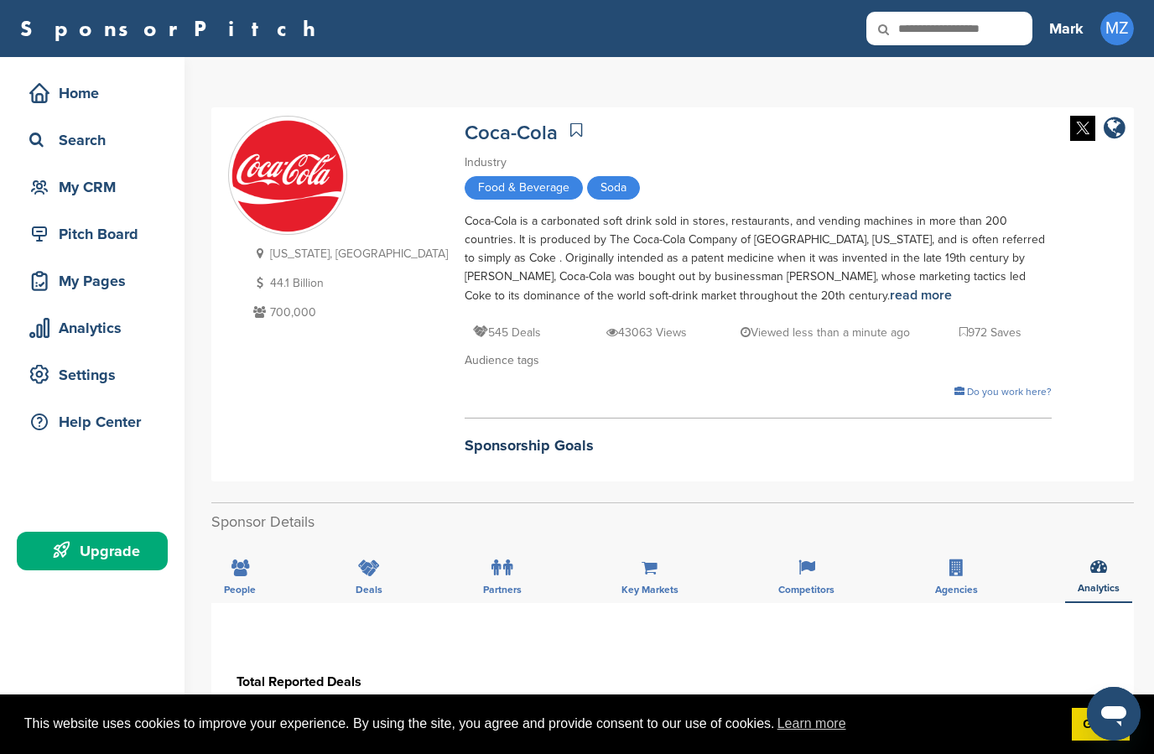
scroll to position [0, 0]
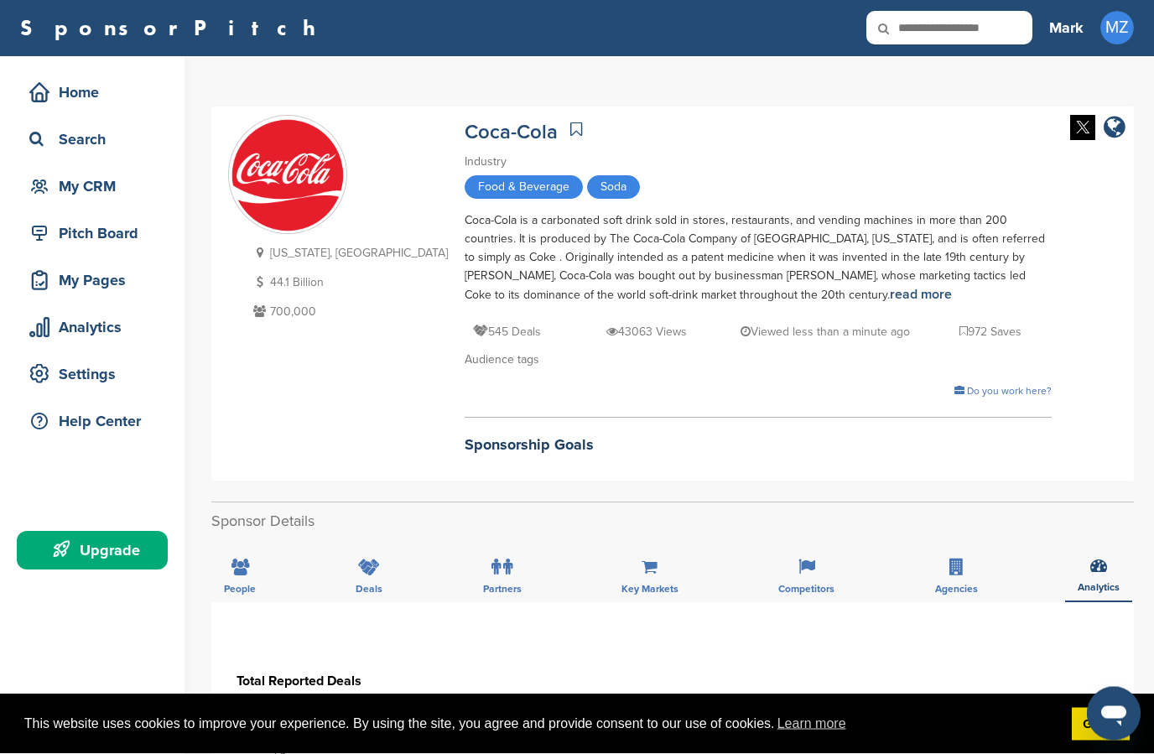
click at [101, 537] on div "Upgrade" at bounding box center [96, 551] width 143 height 30
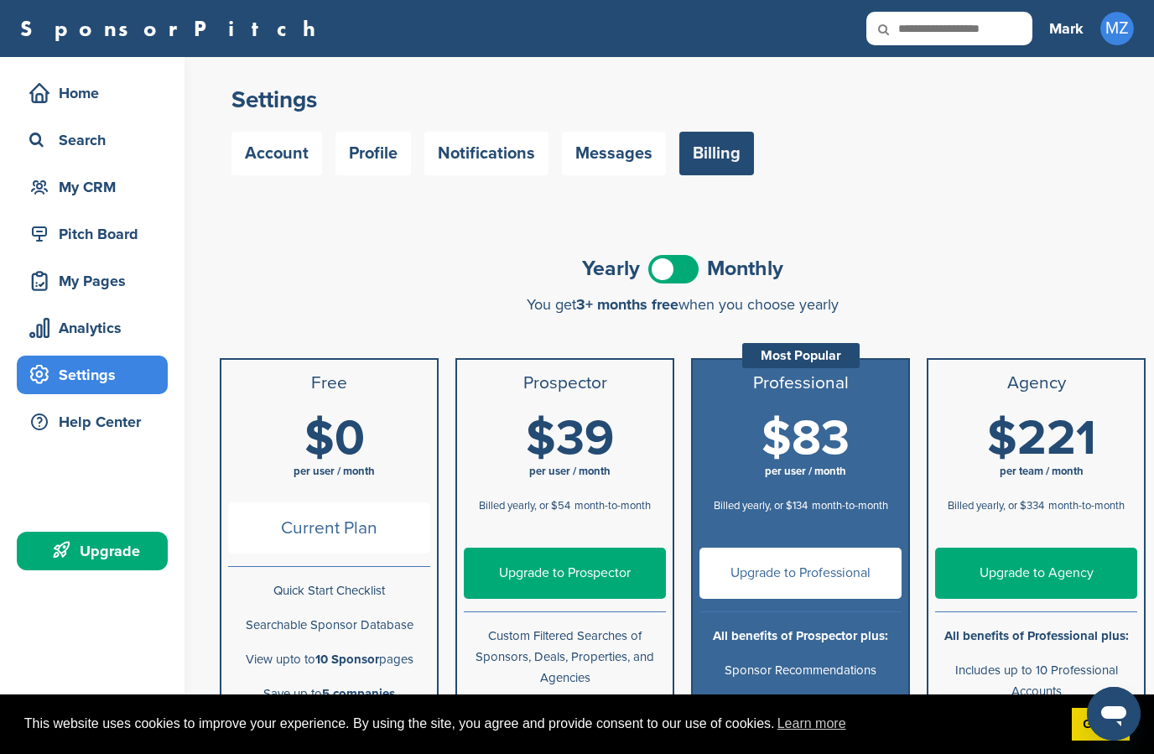
click at [374, 162] on link "Profile" at bounding box center [373, 154] width 75 height 44
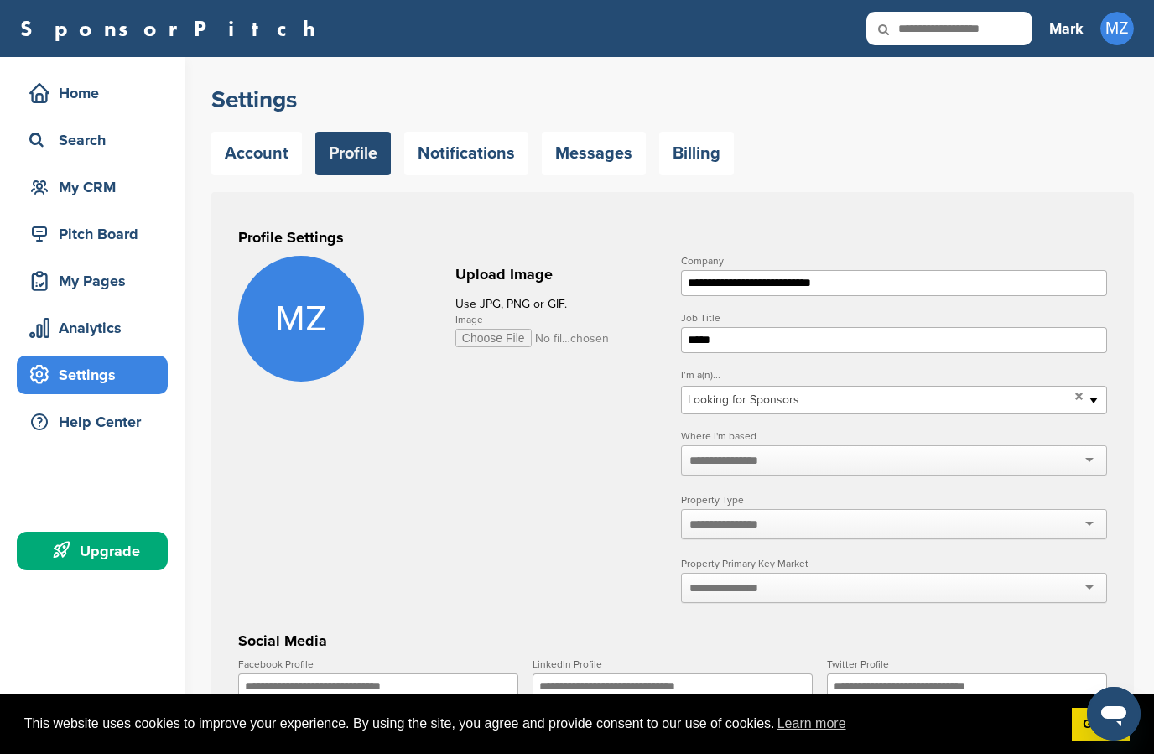
click at [836, 459] on div at bounding box center [894, 460] width 426 height 30
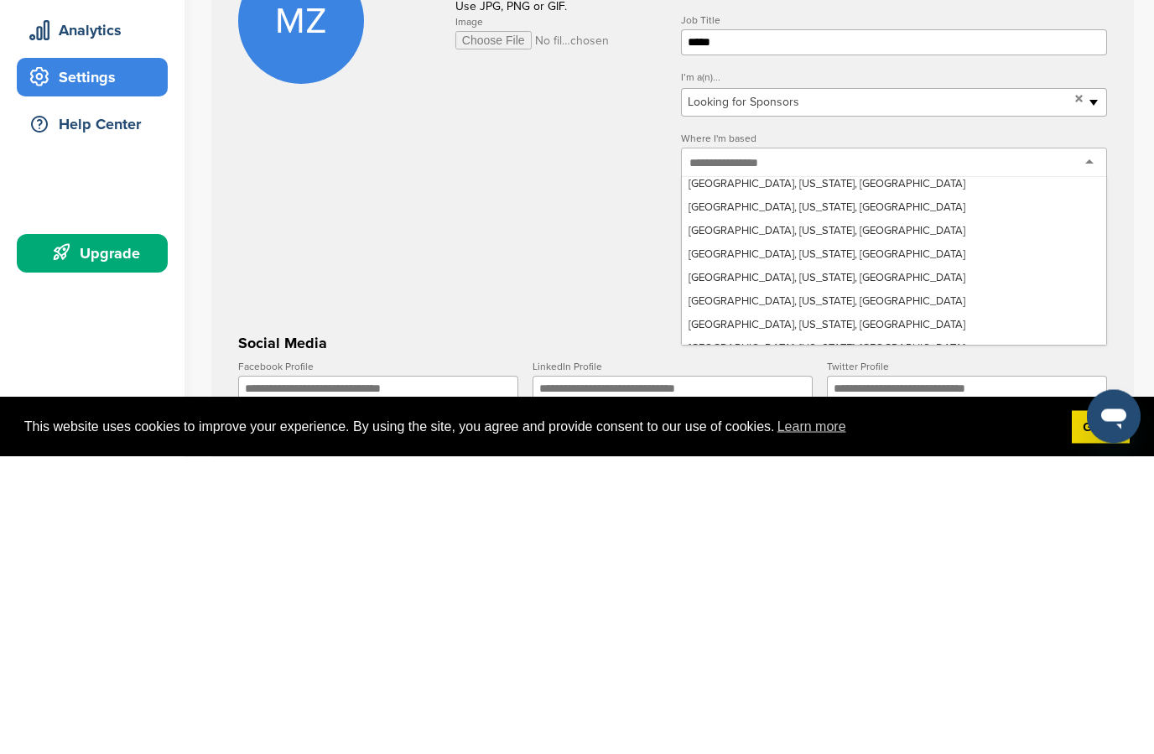
scroll to position [6609, 0]
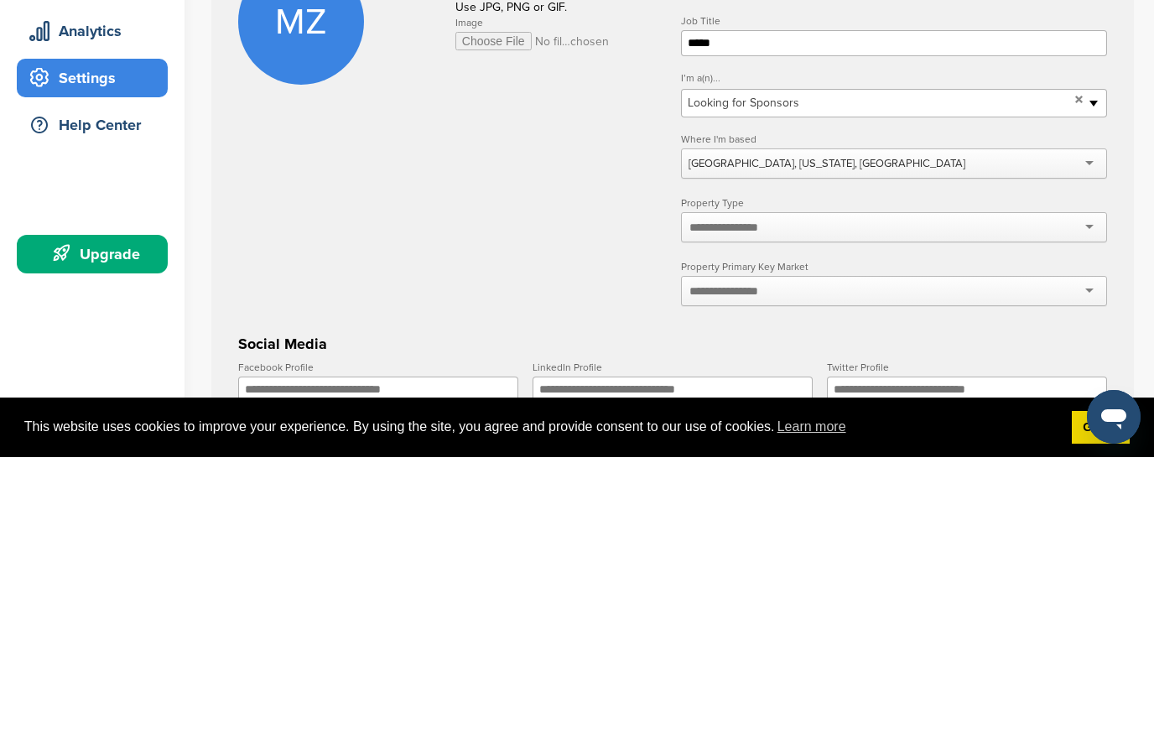
click at [778, 517] on input "text" at bounding box center [733, 524] width 89 height 15
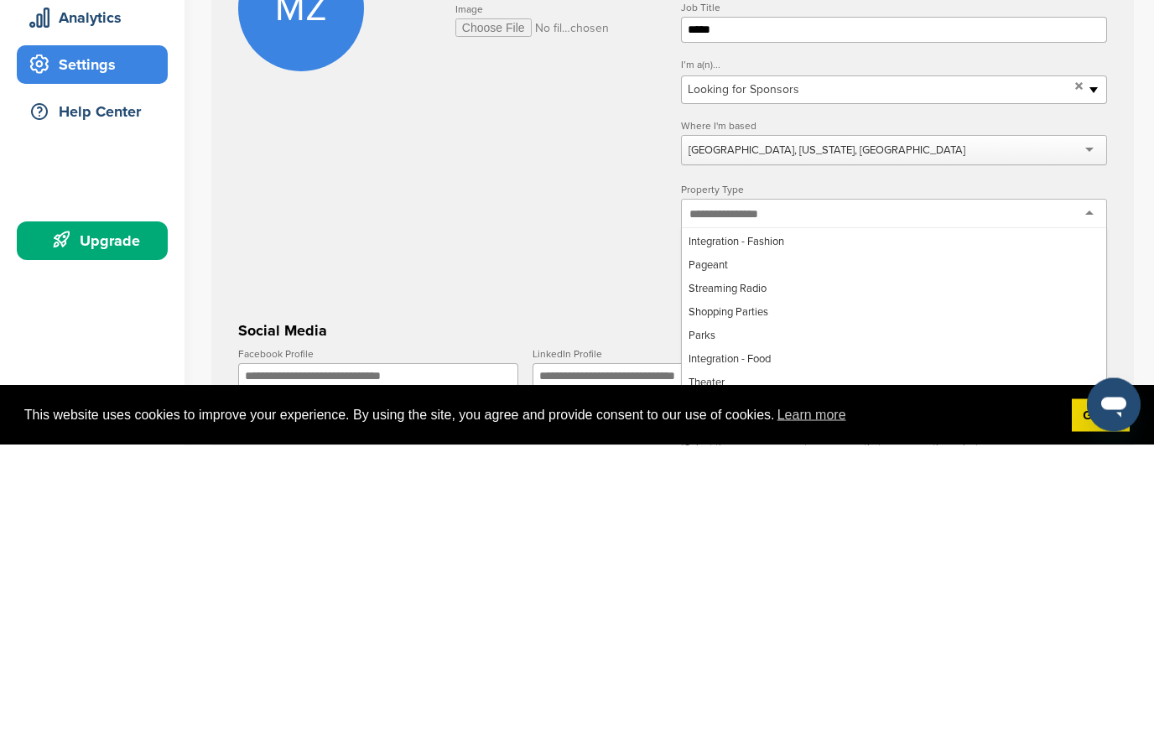
scroll to position [1256, 0]
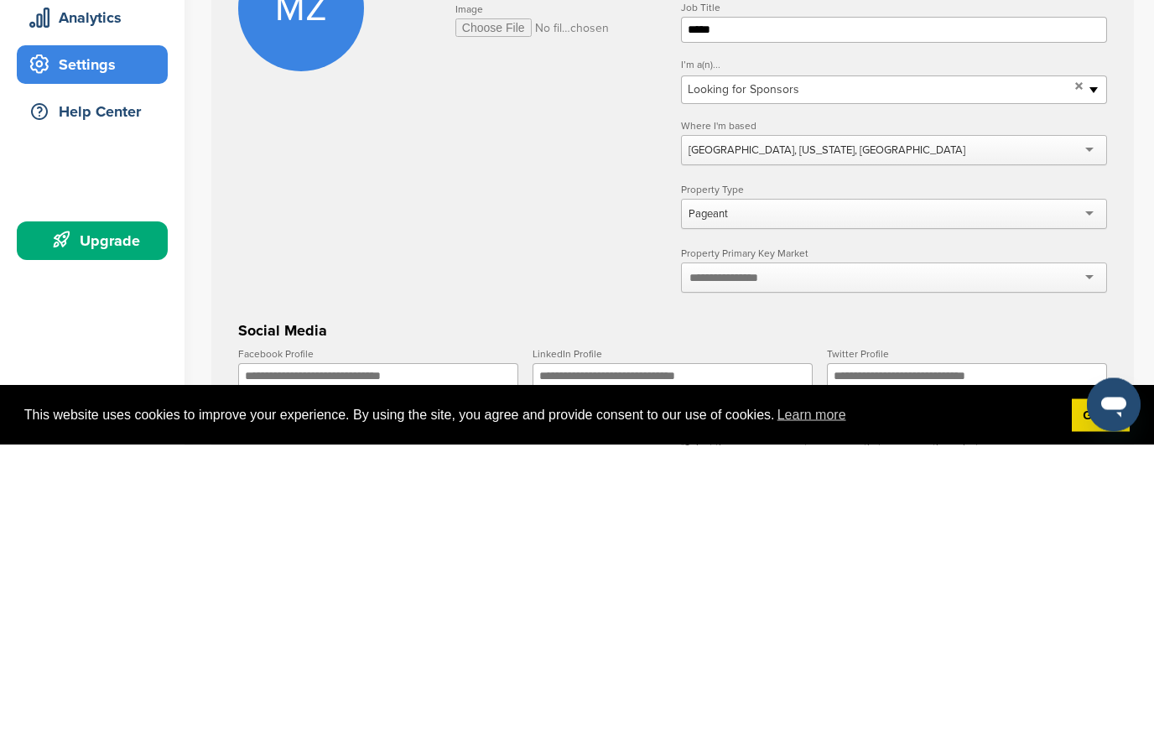
click at [788, 572] on div at bounding box center [894, 587] width 426 height 30
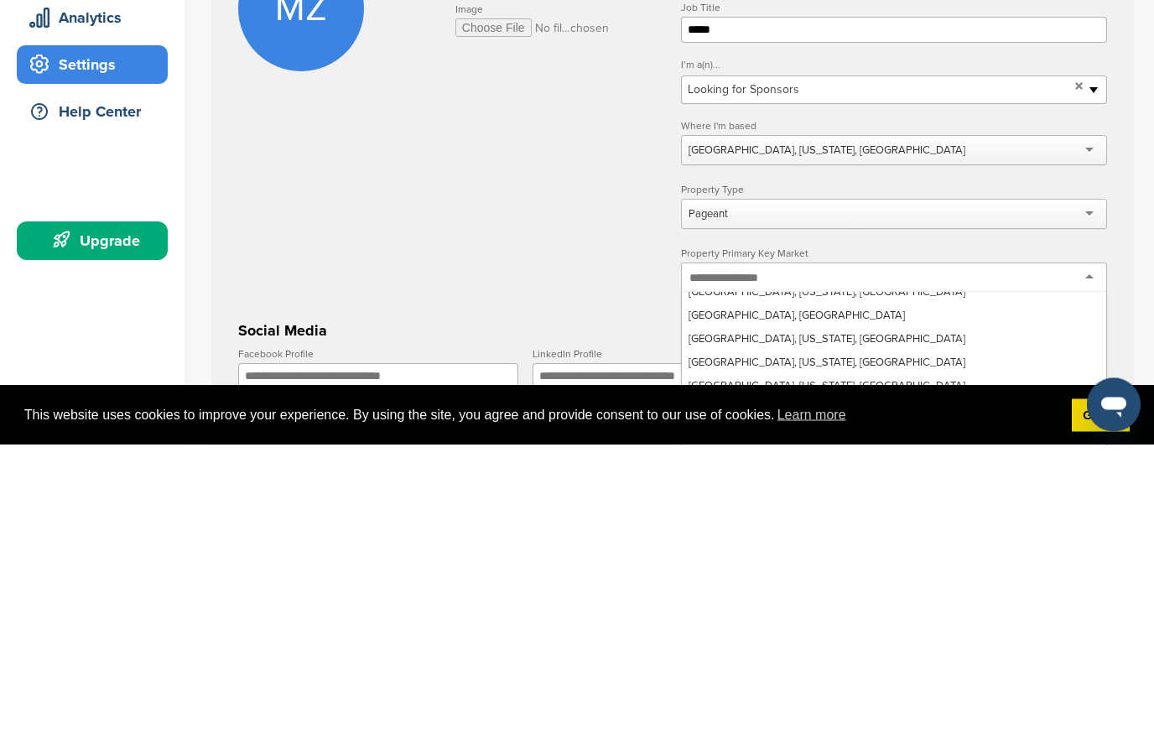
scroll to position [6615, 0]
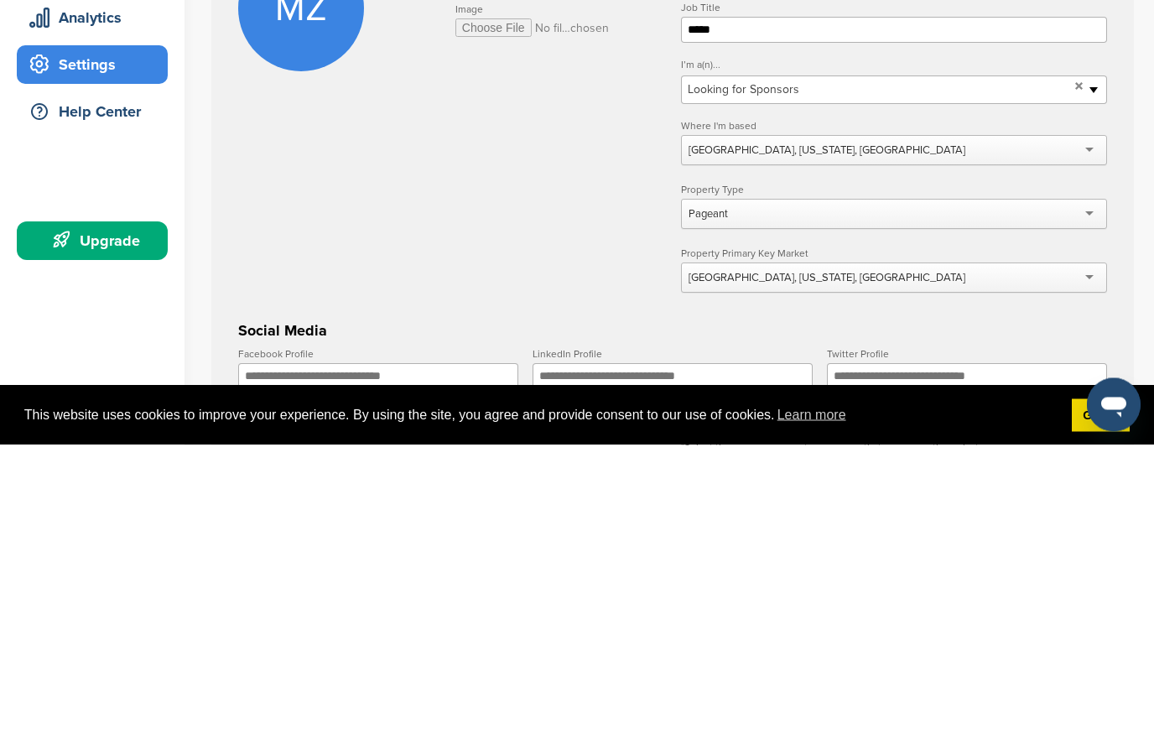
click at [436, 673] on input "Facebook Profile" at bounding box center [378, 686] width 280 height 26
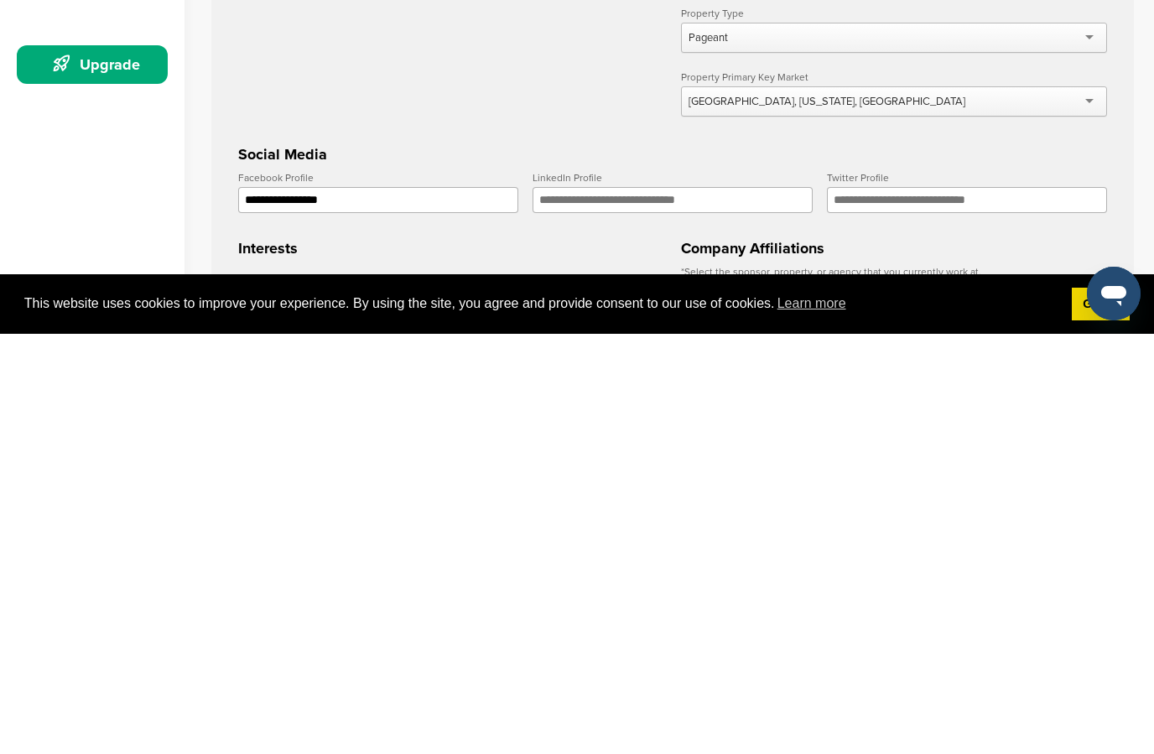
click at [270, 607] on input "**********" at bounding box center [378, 620] width 280 height 26
type input "**********"
click at [625, 607] on input "LinkedIn Profile" at bounding box center [673, 620] width 280 height 26
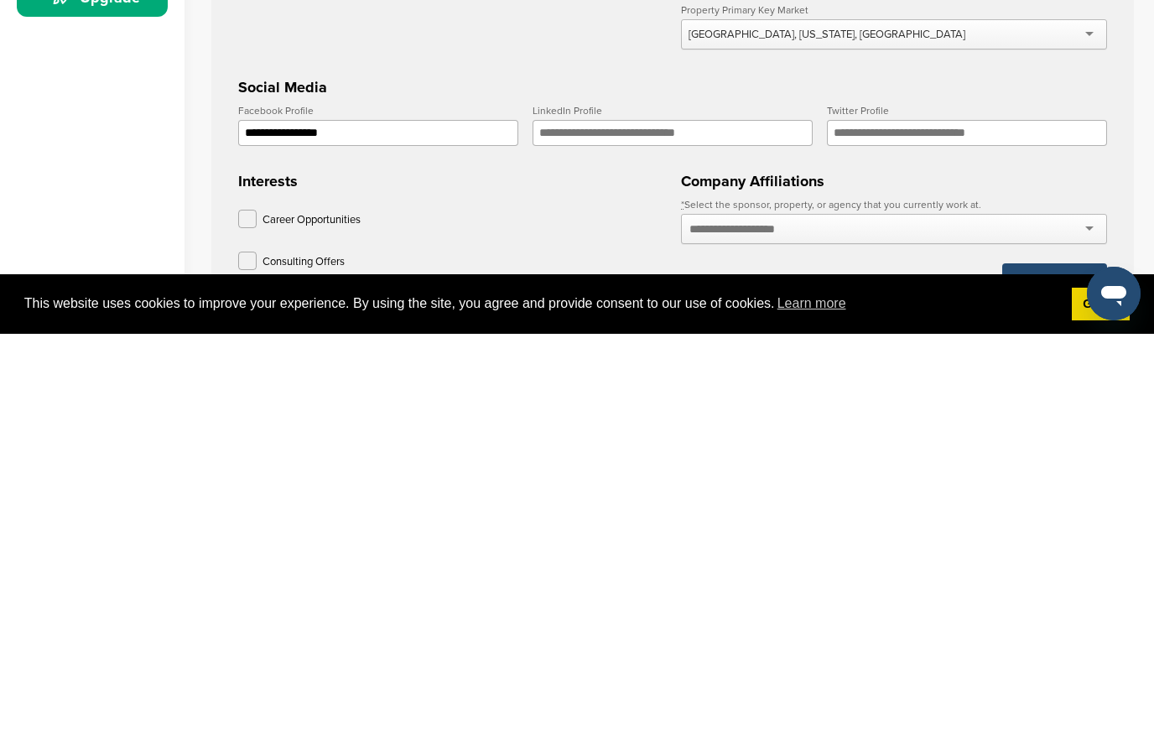
scroll to position [141, 0]
